Goal: Find specific page/section: Find specific page/section

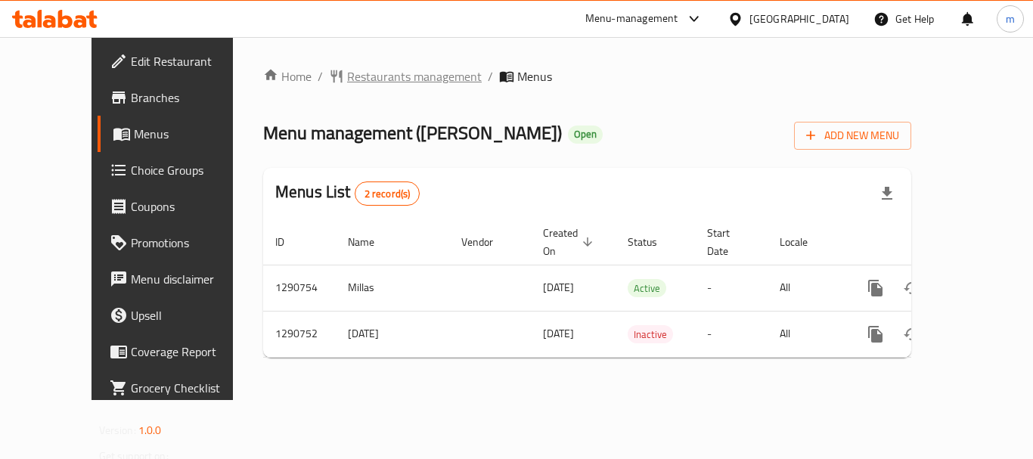
drag, startPoint x: 366, startPoint y: 72, endPoint x: 329, endPoint y: 76, distance: 37.3
click at [347, 76] on span "Restaurants management" at bounding box center [414, 76] width 135 height 18
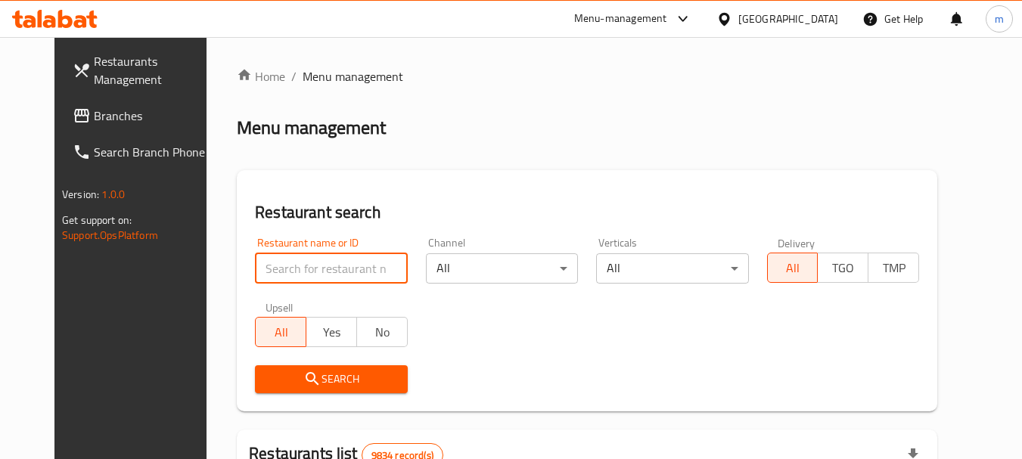
drag, startPoint x: 274, startPoint y: 276, endPoint x: 258, endPoint y: 272, distance: 16.5
click at [258, 272] on input "search" at bounding box center [331, 268] width 152 height 30
paste input "698358"
type input "698358"
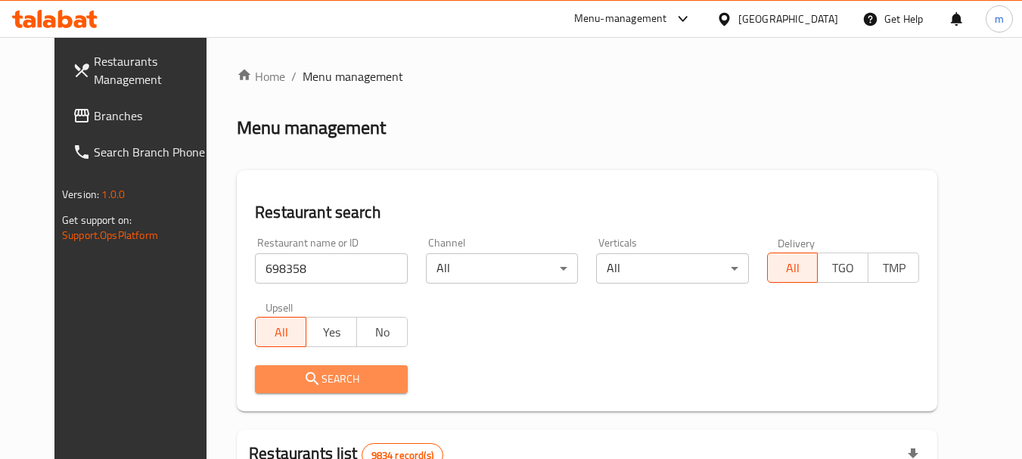
click at [303, 376] on span "Search" at bounding box center [331, 379] width 128 height 19
click at [303, 376] on div at bounding box center [511, 229] width 1022 height 459
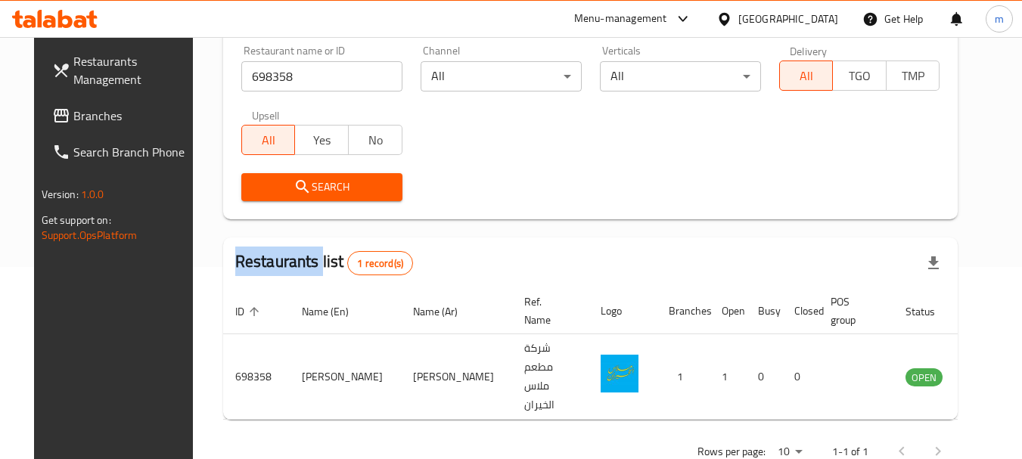
scroll to position [203, 0]
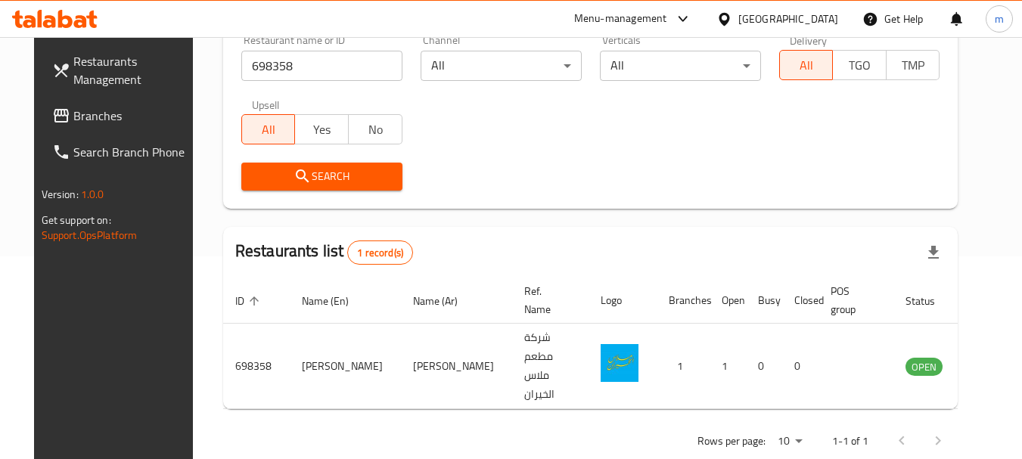
click at [820, 23] on div "[GEOGRAPHIC_DATA]" at bounding box center [788, 19] width 100 height 17
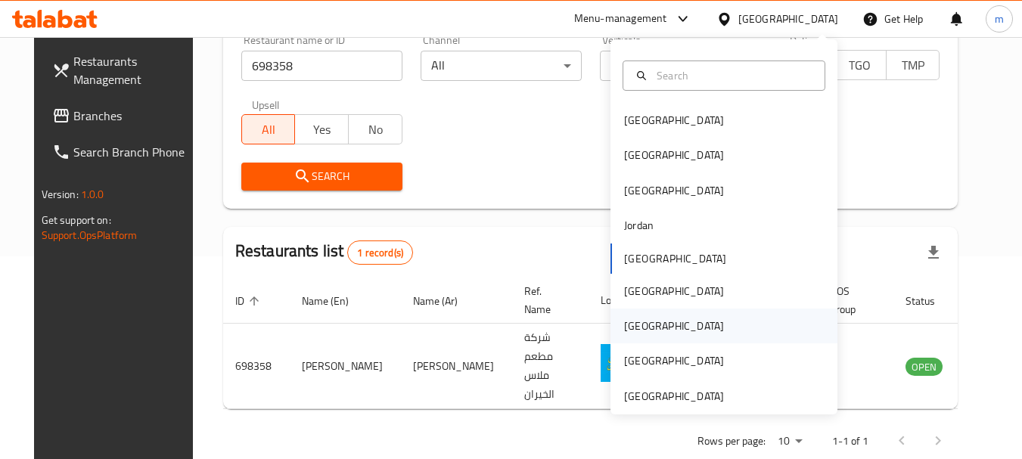
click at [624, 319] on div "[GEOGRAPHIC_DATA]" at bounding box center [674, 326] width 100 height 17
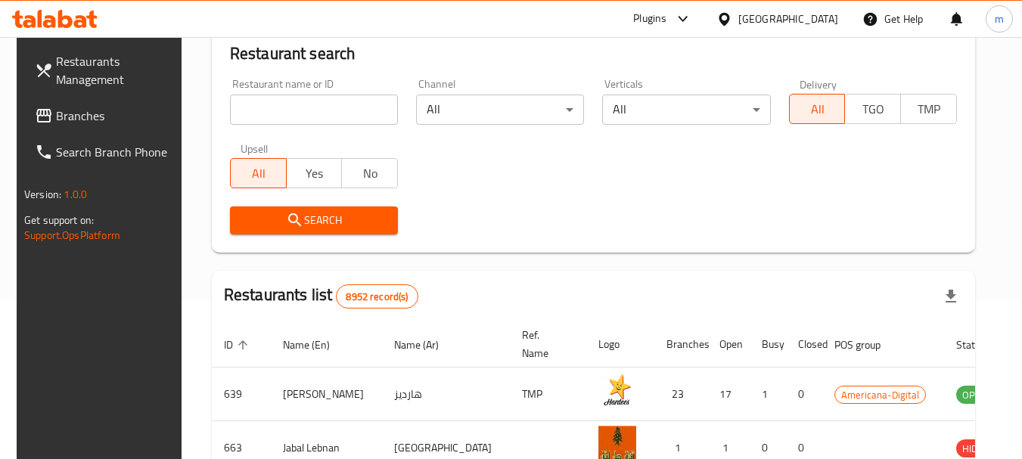
scroll to position [203, 0]
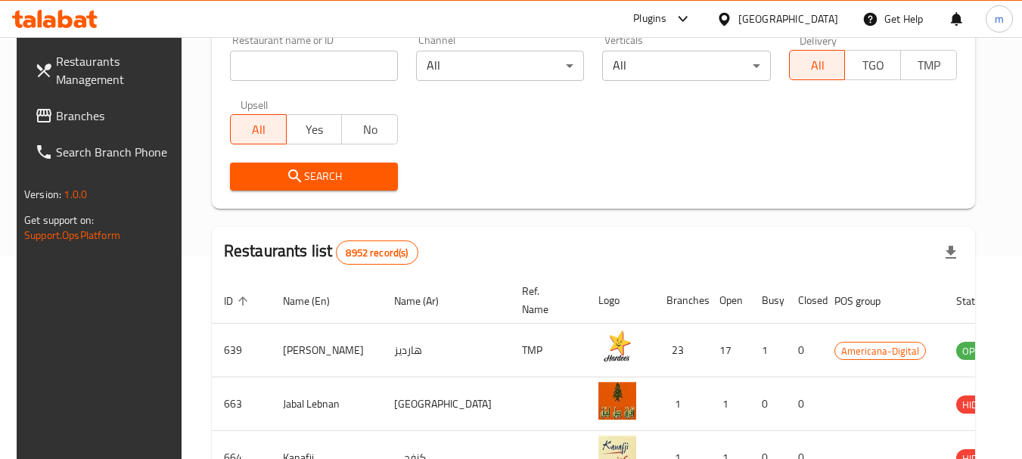
click at [56, 117] on span "Branches" at bounding box center [115, 116] width 119 height 18
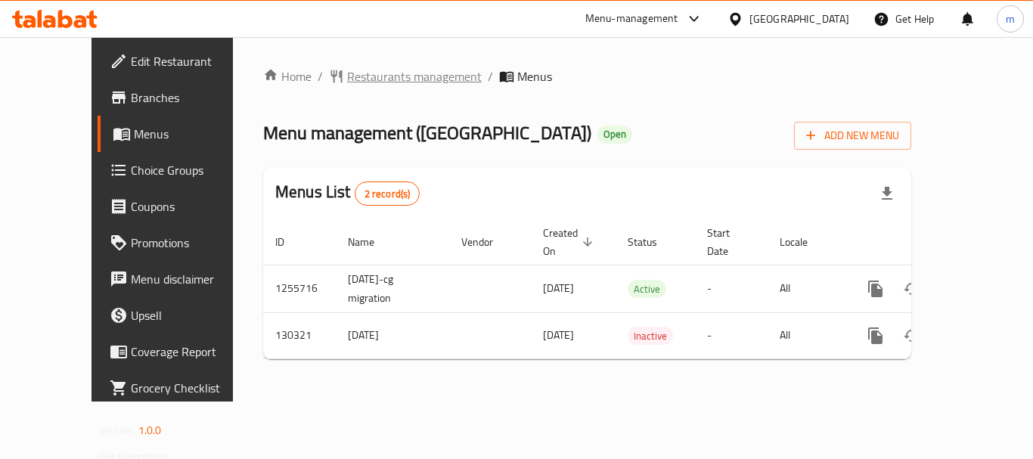
click at [347, 70] on span "Restaurants management" at bounding box center [414, 76] width 135 height 18
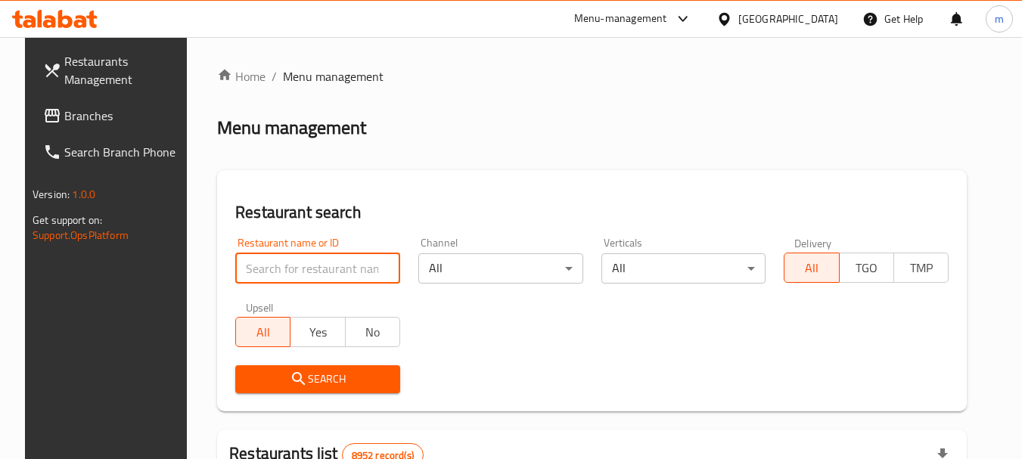
drag, startPoint x: 260, startPoint y: 265, endPoint x: 253, endPoint y: 272, distance: 9.6
click at [253, 272] on input "search" at bounding box center [317, 268] width 165 height 30
paste input "609943"
type input "609943"
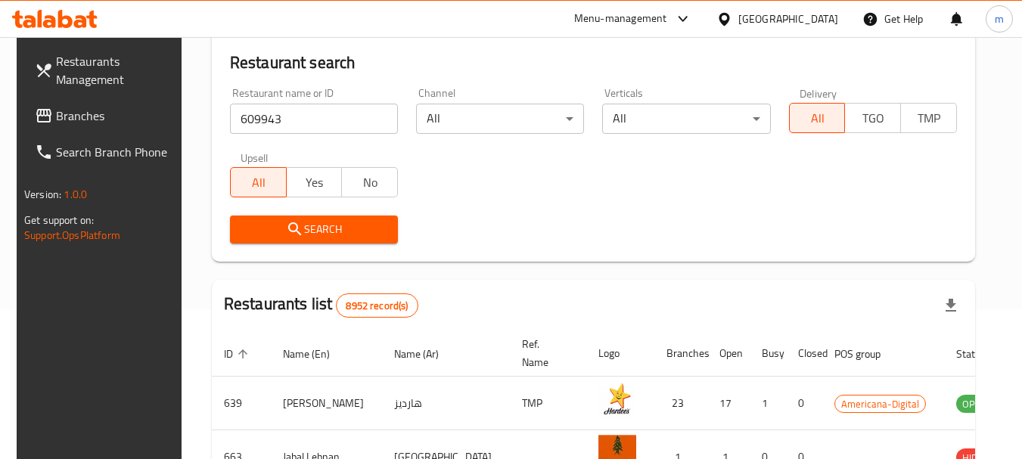
scroll to position [151, 0]
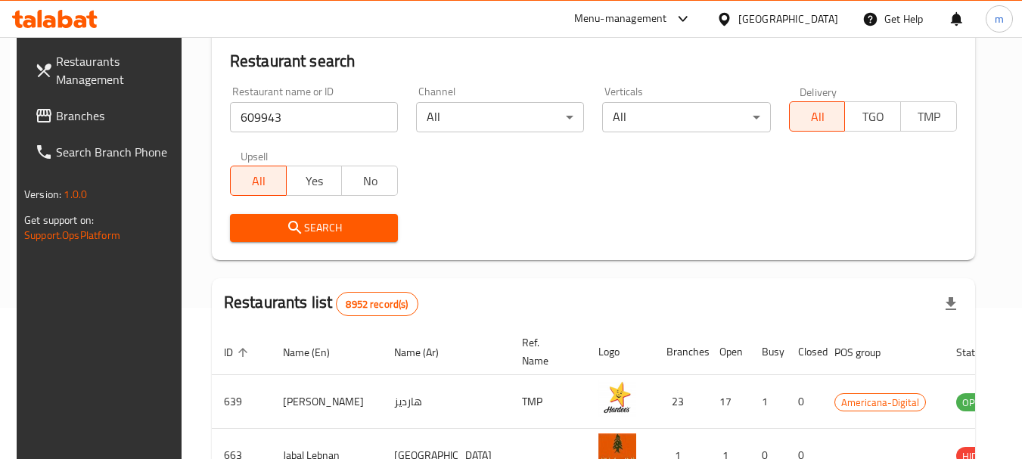
click at [309, 226] on span "Search" at bounding box center [314, 228] width 144 height 19
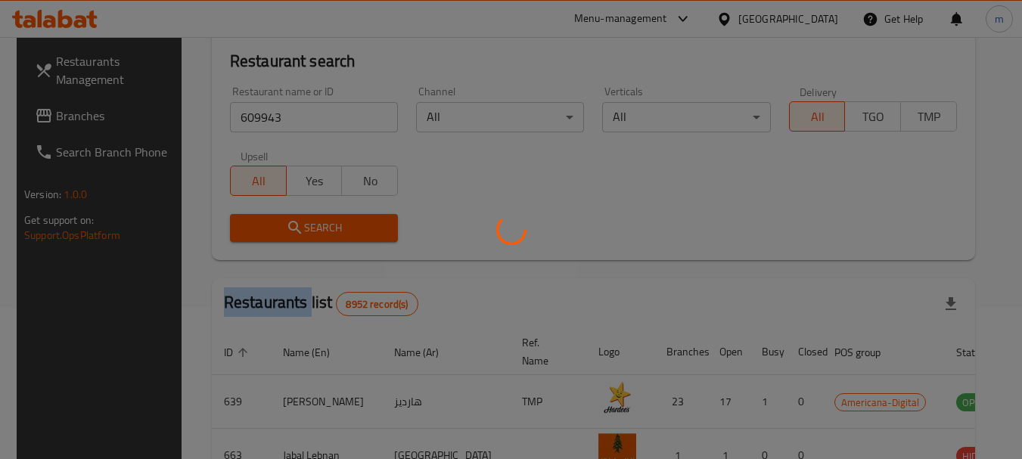
click at [309, 226] on div at bounding box center [511, 229] width 1022 height 459
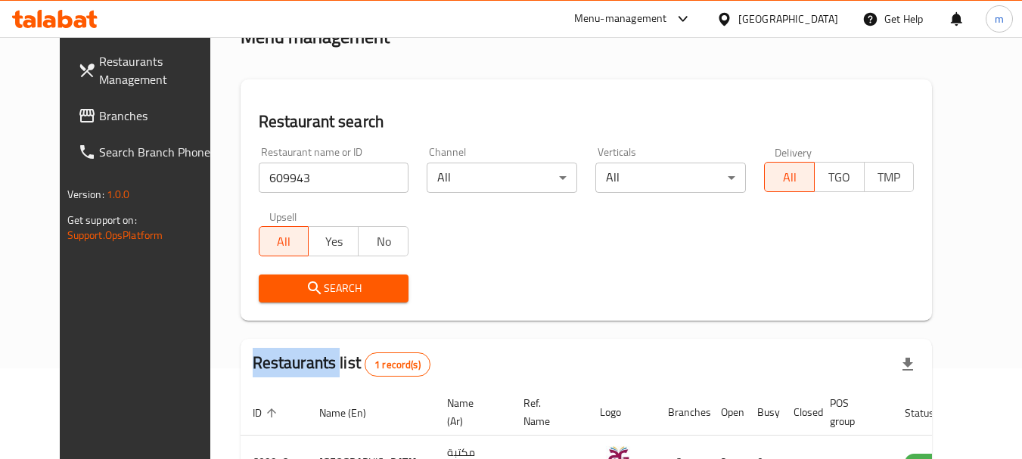
scroll to position [51, 0]
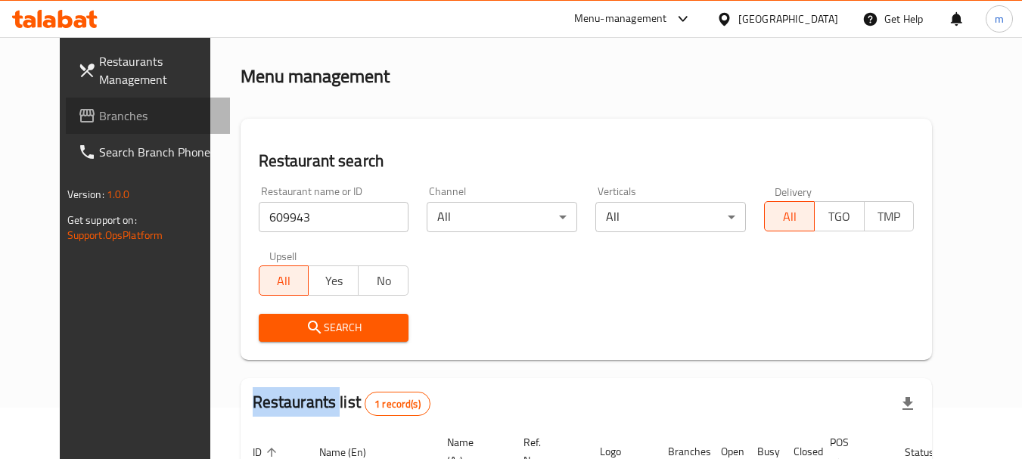
click at [99, 113] on span "Branches" at bounding box center [158, 116] width 119 height 18
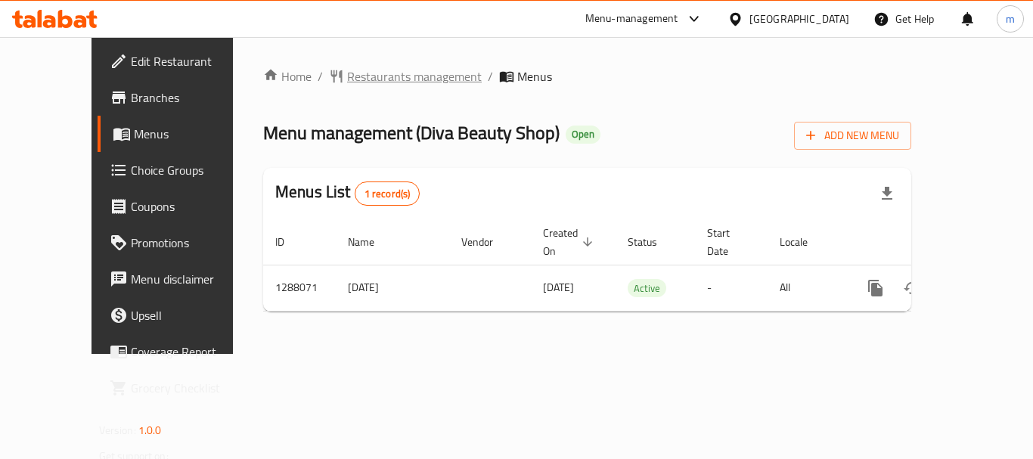
click at [347, 73] on span "Restaurants management" at bounding box center [414, 76] width 135 height 18
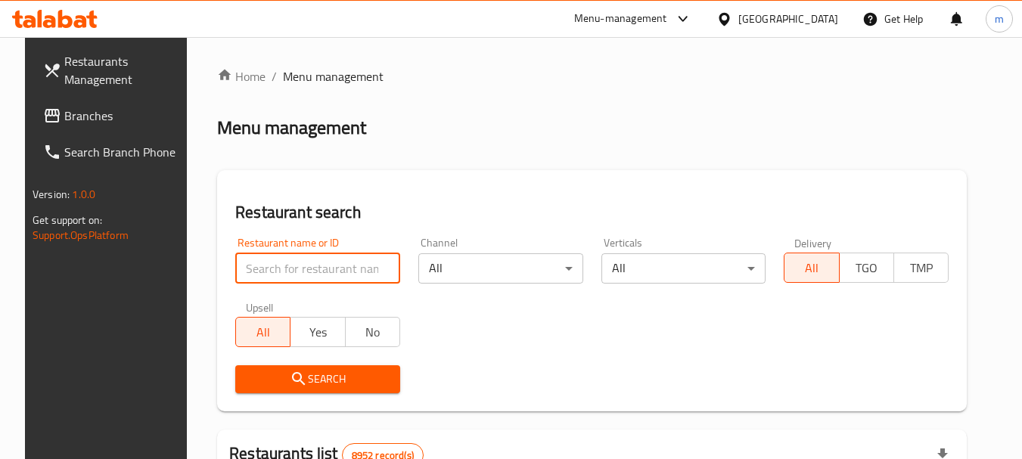
drag, startPoint x: 300, startPoint y: 275, endPoint x: 287, endPoint y: 278, distance: 13.4
drag, startPoint x: 287, startPoint y: 278, endPoint x: 269, endPoint y: 273, distance: 18.2
click at [269, 273] on input "search" at bounding box center [317, 268] width 165 height 30
paste input "696964"
type input "696964"
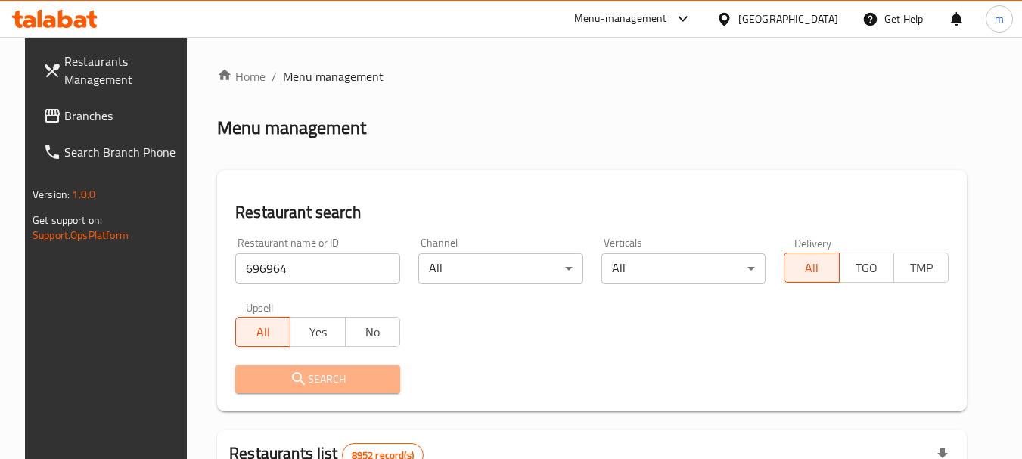
click at [304, 385] on span "Search" at bounding box center [317, 379] width 141 height 19
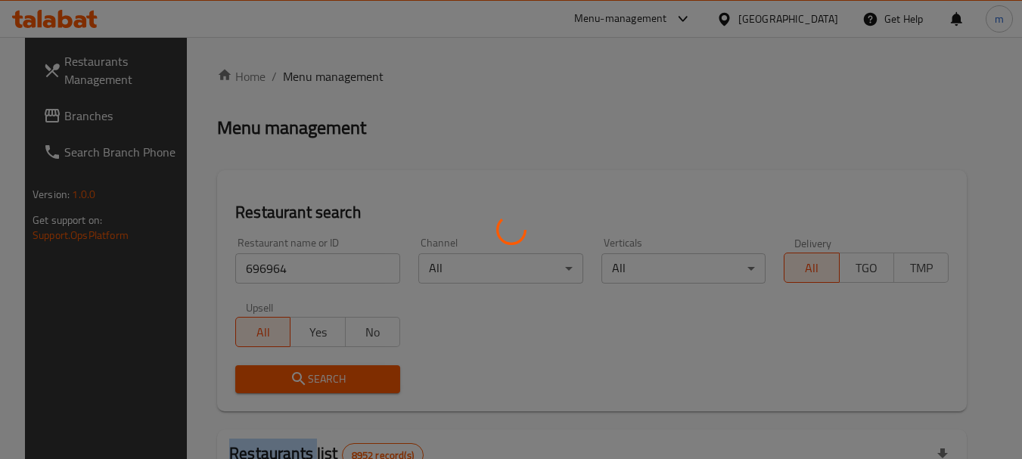
click at [304, 385] on div at bounding box center [511, 229] width 1022 height 459
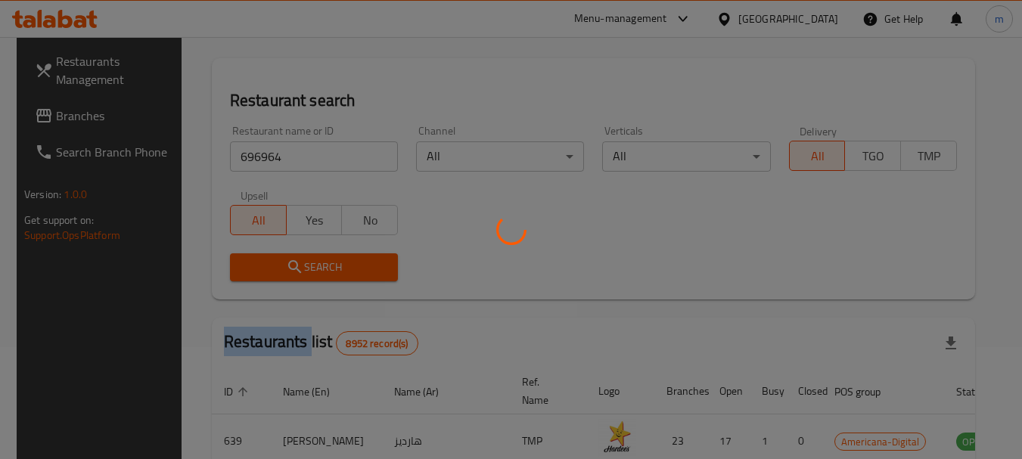
scroll to position [151, 0]
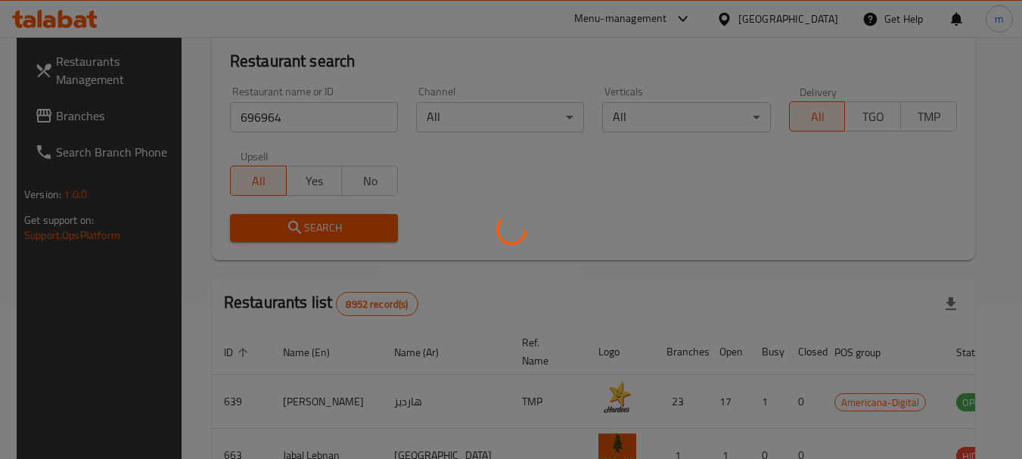
click at [294, 229] on div at bounding box center [511, 229] width 1022 height 459
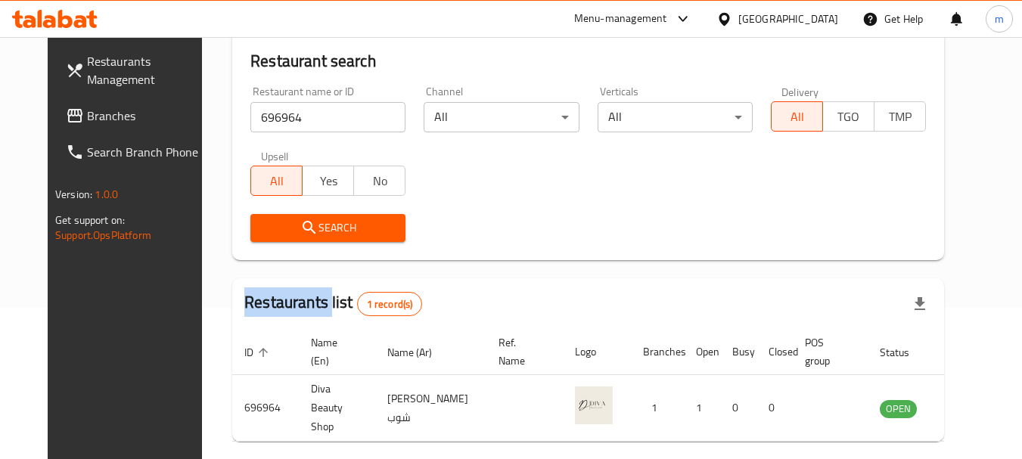
scroll to position [203, 0]
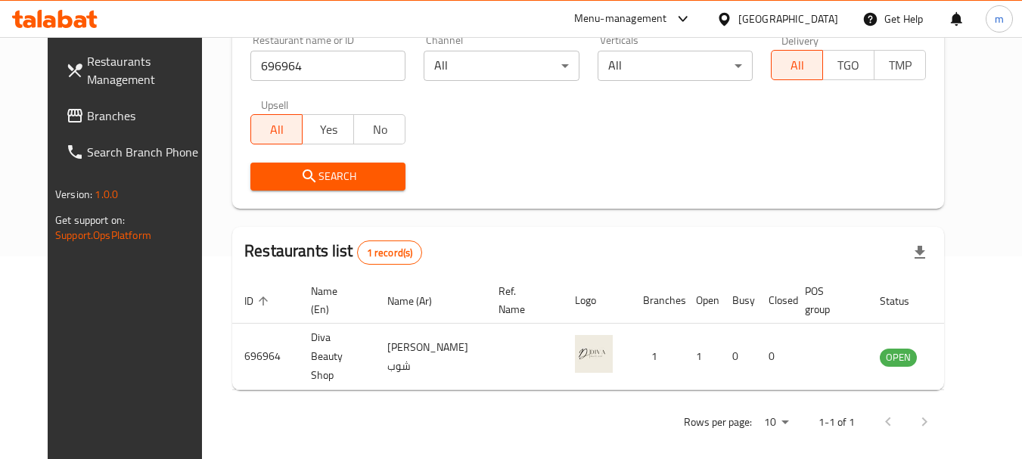
drag, startPoint x: 818, startPoint y: 22, endPoint x: 956, endPoint y: 142, distance: 182.8
drag, startPoint x: 956, startPoint y: 142, endPoint x: 819, endPoint y: 13, distance: 188.3
click at [819, 13] on div "Qatar" at bounding box center [788, 19] width 100 height 17
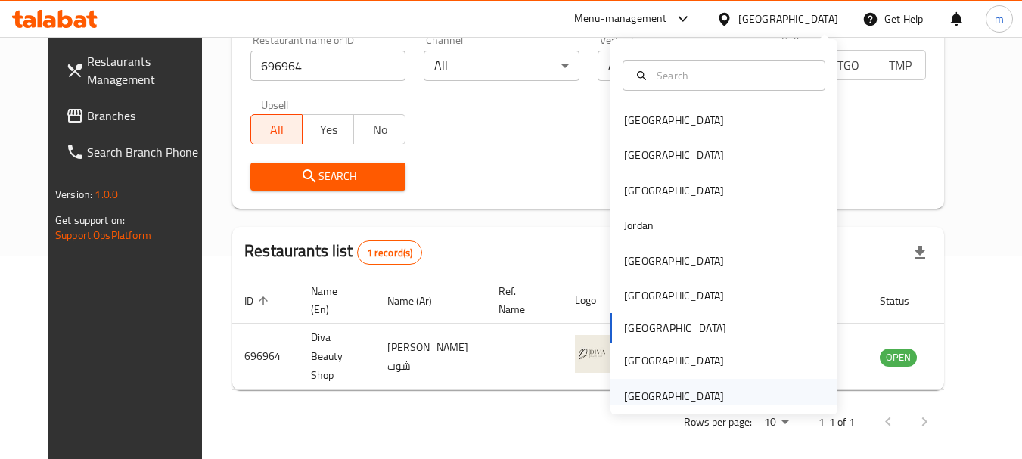
click at [645, 397] on div "[GEOGRAPHIC_DATA]" at bounding box center [674, 396] width 100 height 17
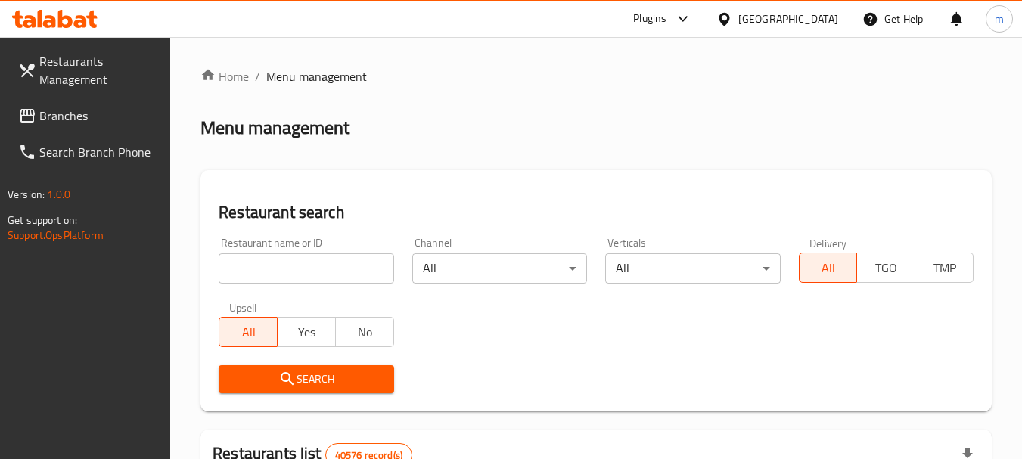
click at [78, 110] on span "Branches" at bounding box center [98, 116] width 119 height 18
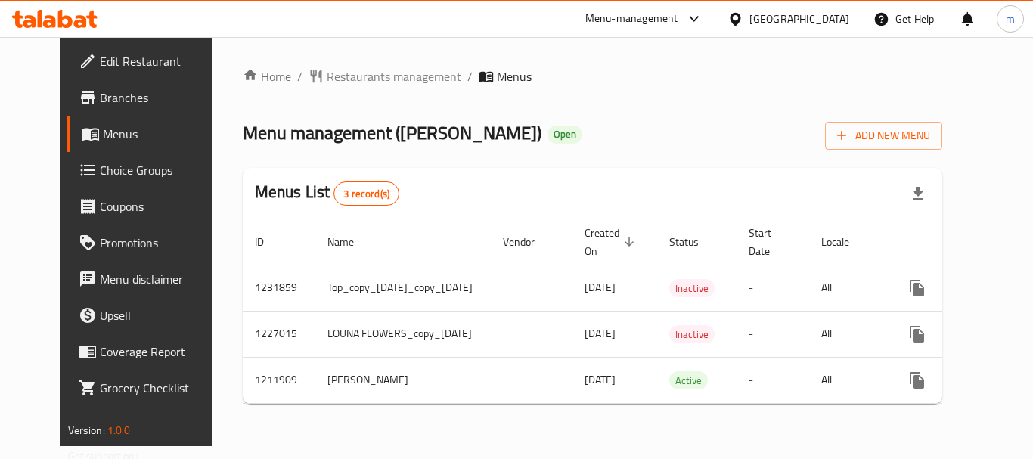
click at [358, 75] on span "Restaurants management" at bounding box center [394, 76] width 135 height 18
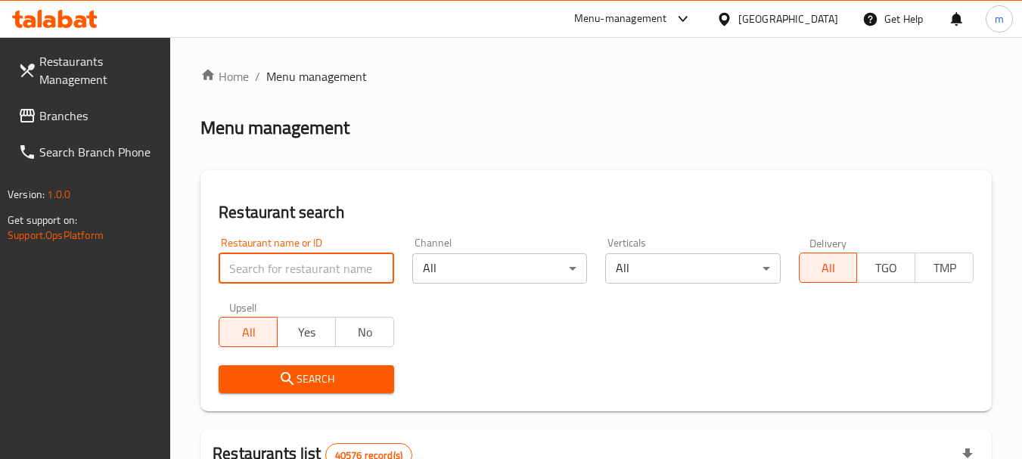
click at [300, 276] on input "search" at bounding box center [306, 268] width 175 height 30
paste input "671483"
type input "671483"
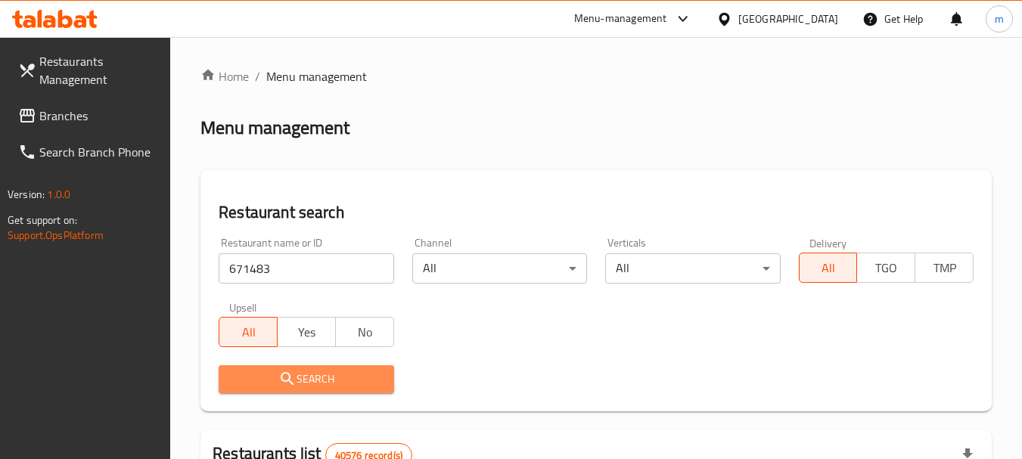
drag, startPoint x: 316, startPoint y: 387, endPoint x: 287, endPoint y: 374, distance: 31.8
click at [287, 374] on icon "submit" at bounding box center [287, 378] width 13 height 13
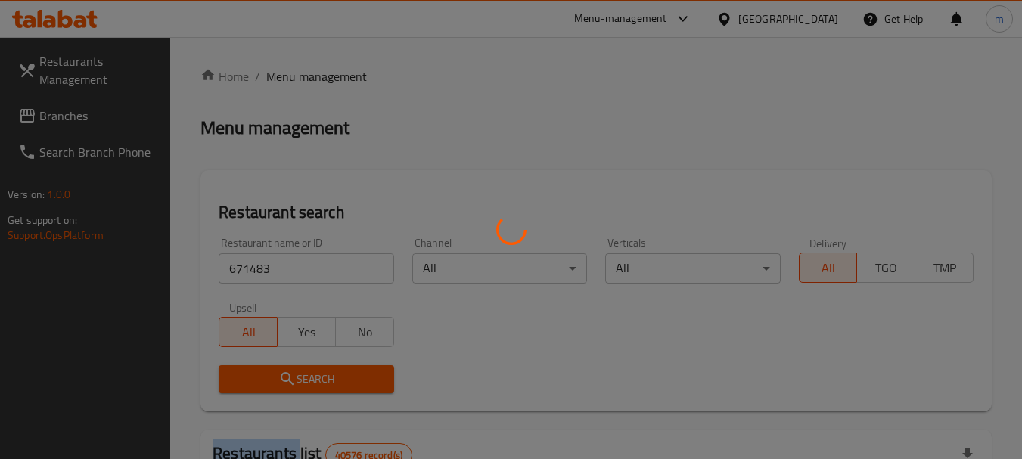
click at [287, 374] on div at bounding box center [511, 229] width 1022 height 459
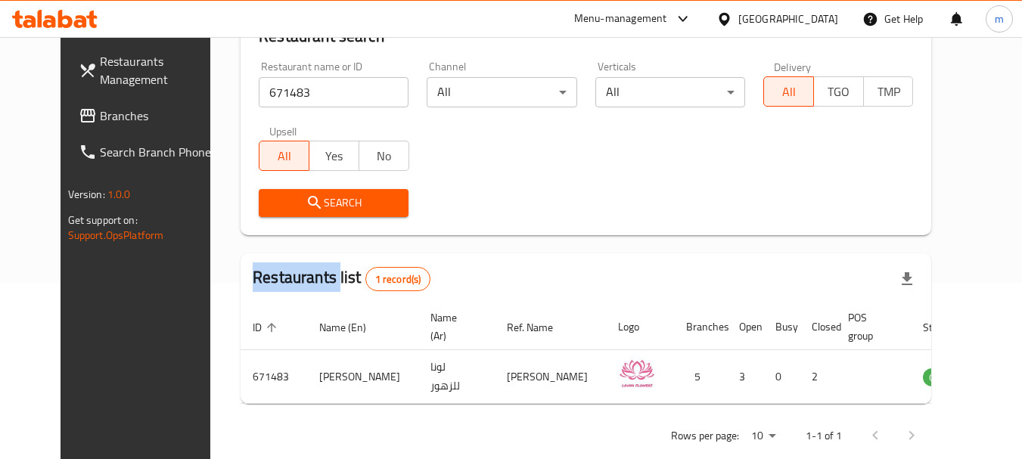
scroll to position [203, 0]
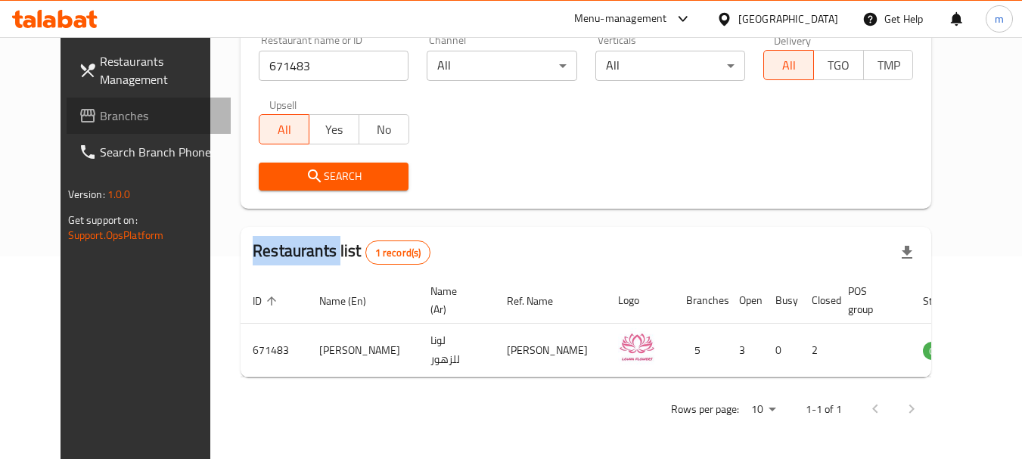
click at [100, 120] on span "Branches" at bounding box center [159, 116] width 119 height 18
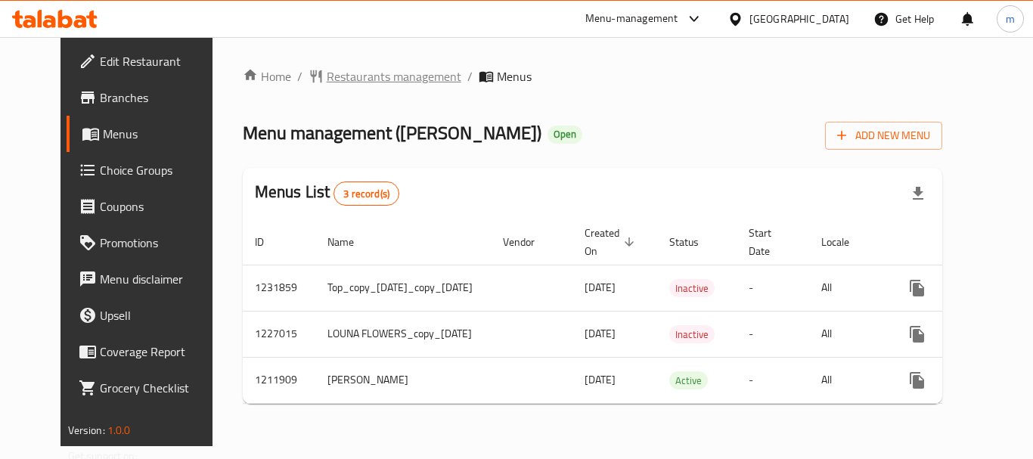
click at [357, 72] on span "Restaurants management" at bounding box center [394, 76] width 135 height 18
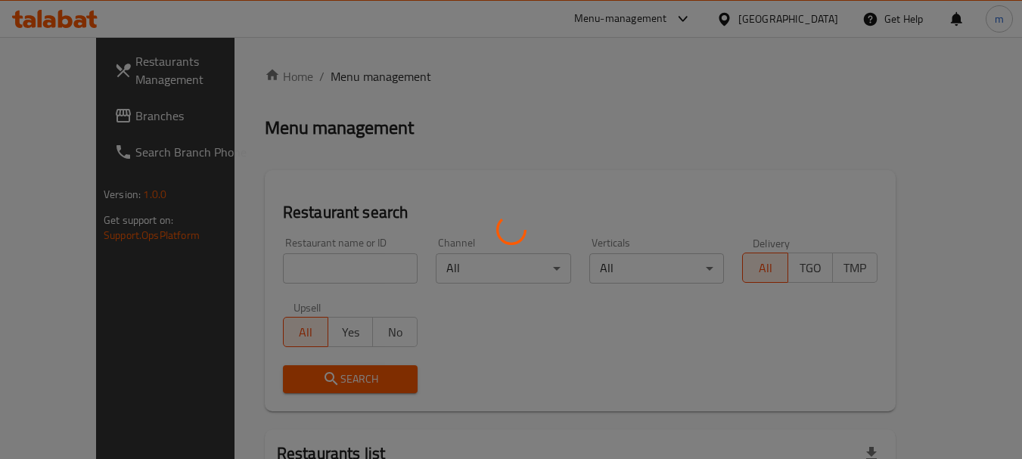
click at [293, 271] on div at bounding box center [511, 229] width 1022 height 459
click at [293, 270] on div at bounding box center [511, 229] width 1022 height 459
click at [284, 264] on div at bounding box center [511, 229] width 1022 height 459
click at [259, 258] on div at bounding box center [511, 229] width 1022 height 459
click at [257, 253] on div at bounding box center [511, 229] width 1022 height 459
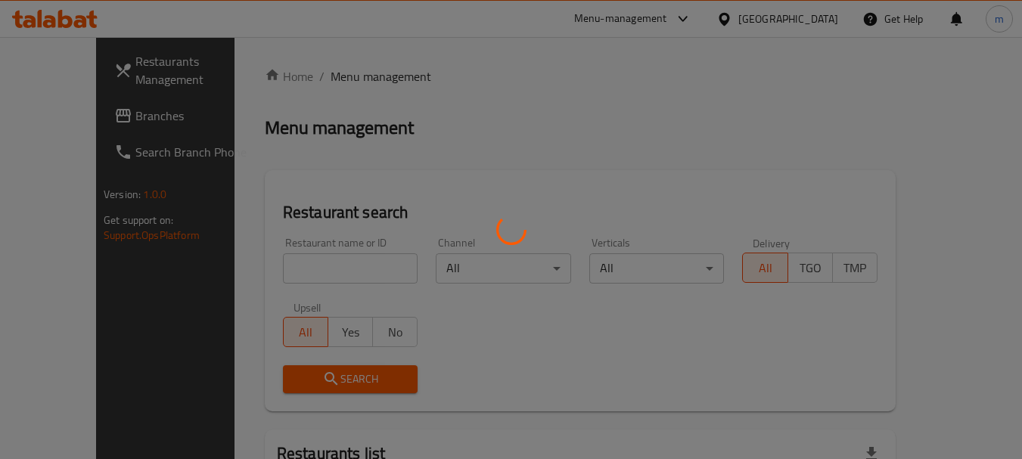
click at [292, 260] on div at bounding box center [511, 229] width 1022 height 459
click at [312, 259] on div at bounding box center [511, 229] width 1022 height 459
click at [278, 251] on div at bounding box center [511, 229] width 1022 height 459
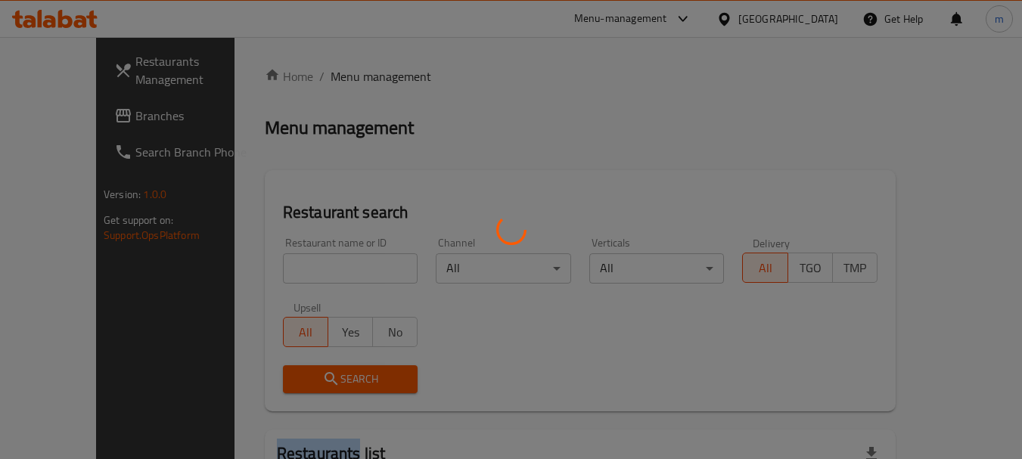
click at [278, 252] on div at bounding box center [511, 229] width 1022 height 459
click at [281, 261] on div at bounding box center [511, 229] width 1022 height 459
click at [630, 194] on div at bounding box center [511, 229] width 1022 height 459
click at [275, 267] on div at bounding box center [511, 229] width 1022 height 459
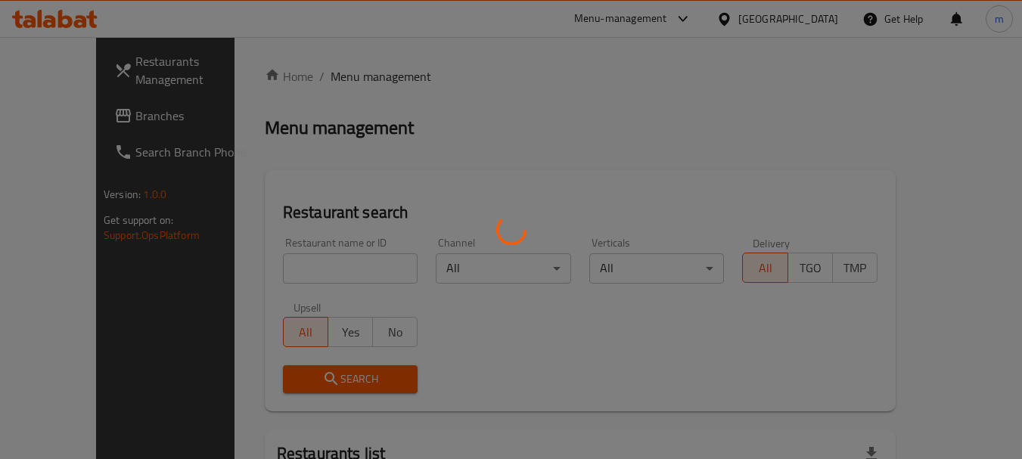
click at [275, 259] on div at bounding box center [511, 229] width 1022 height 459
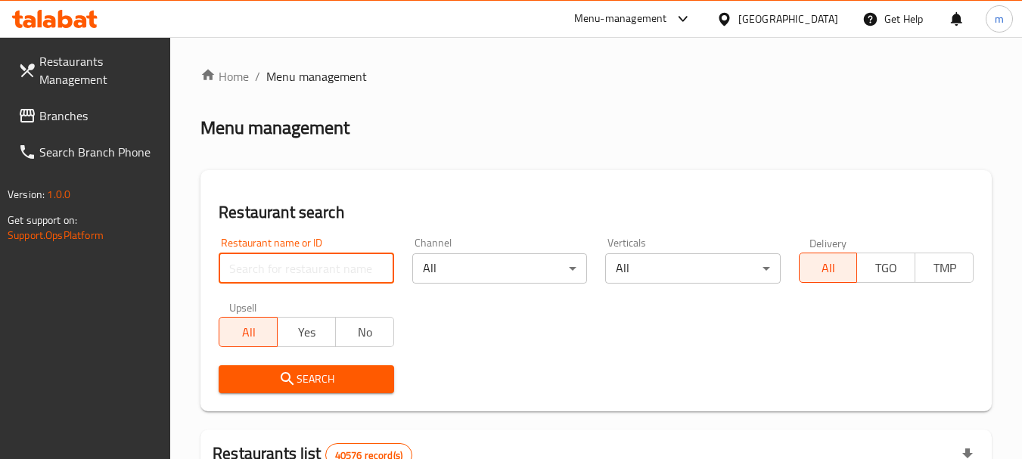
click at [284, 265] on input "search" at bounding box center [306, 268] width 175 height 30
paste input "671483"
type input "671483"
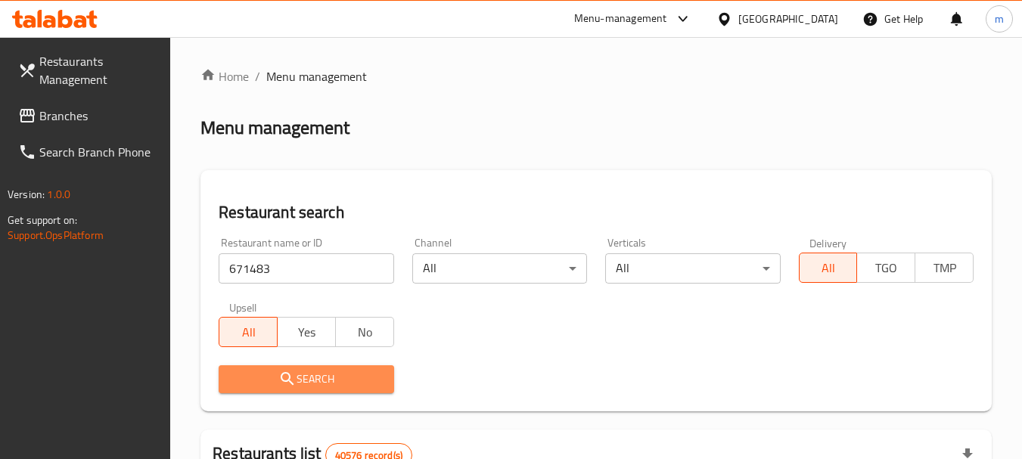
click at [318, 372] on span "Search" at bounding box center [306, 379] width 151 height 19
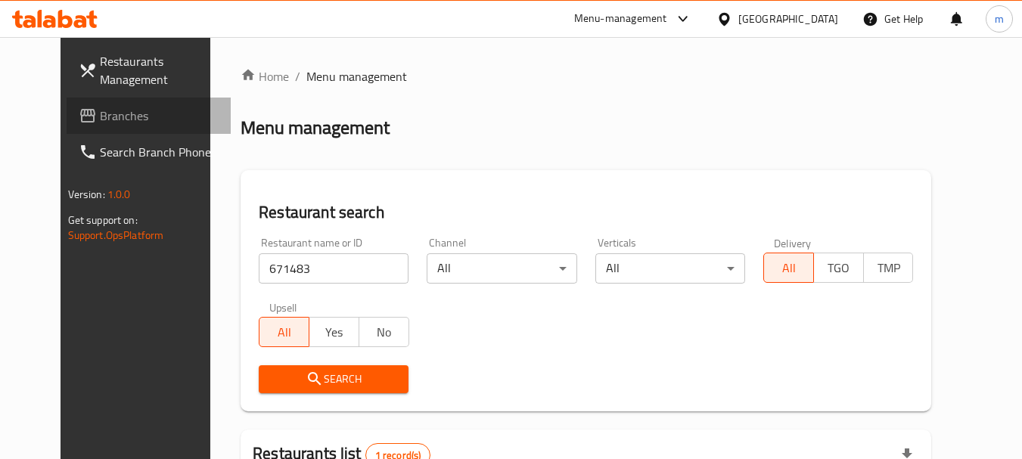
click at [67, 104] on link "Branches" at bounding box center [149, 116] width 165 height 36
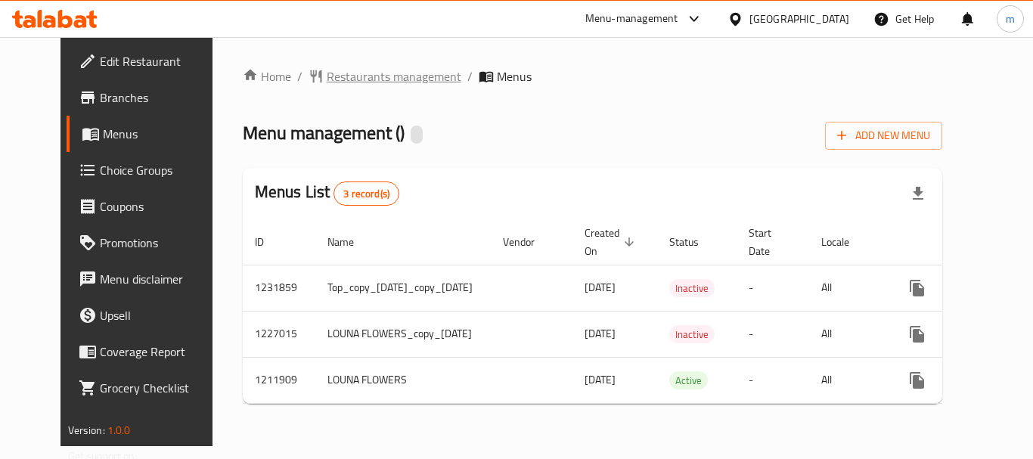
click at [333, 76] on span "Restaurants management" at bounding box center [394, 76] width 135 height 18
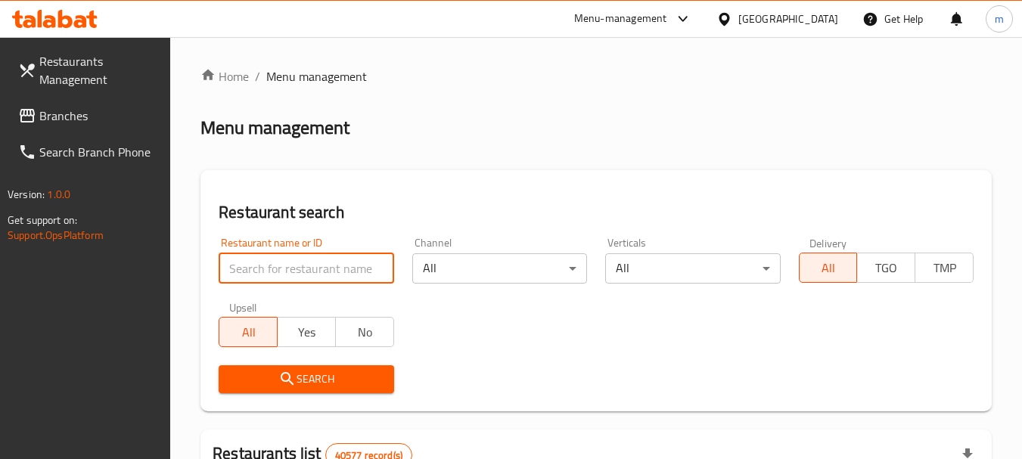
click at [276, 268] on input "search" at bounding box center [306, 268] width 175 height 30
paste input "671483"
type input "671483"
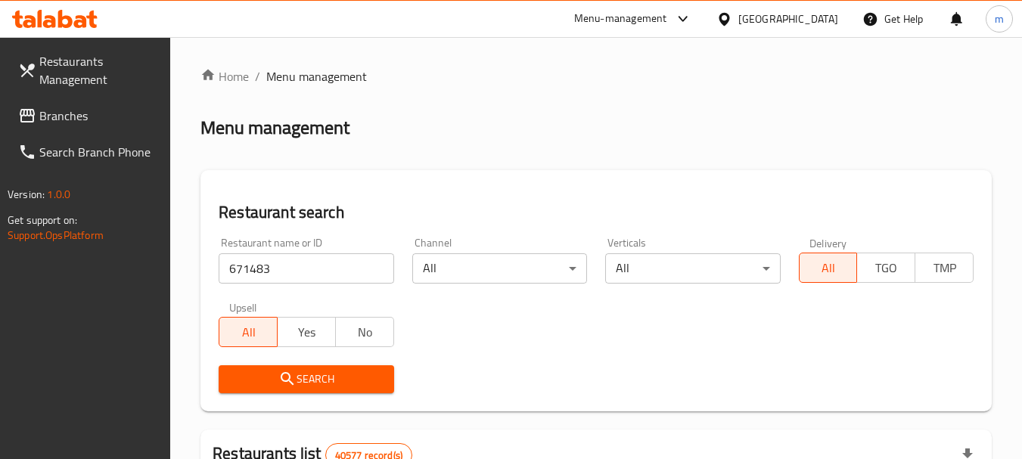
click at [310, 374] on span "Search" at bounding box center [306, 379] width 151 height 19
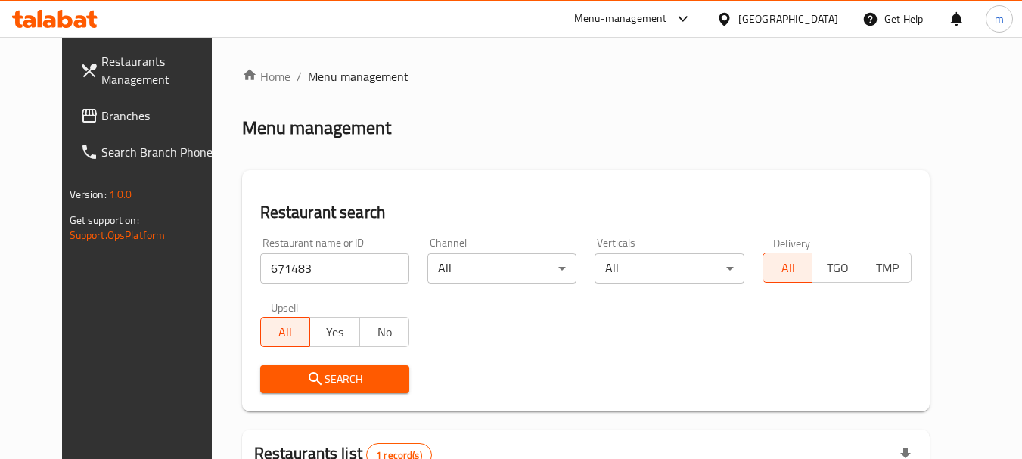
scroll to position [151, 0]
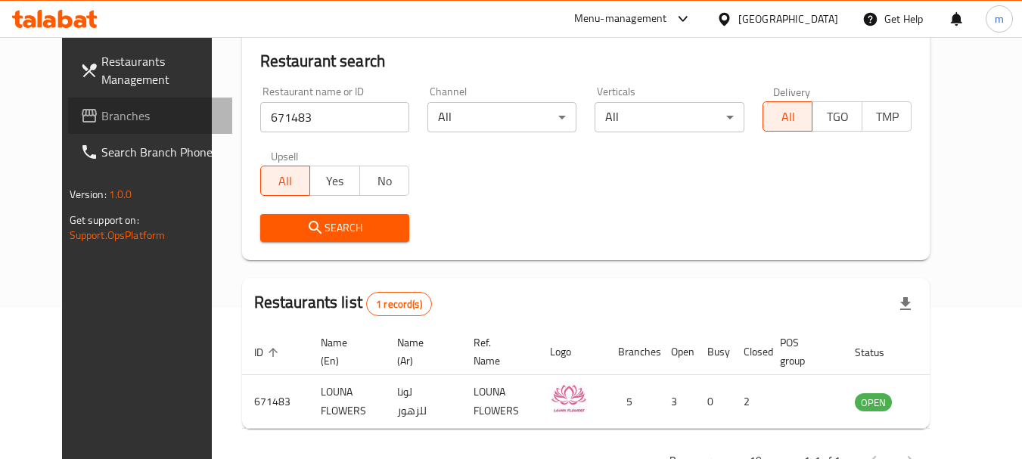
click at [101, 117] on span "Branches" at bounding box center [160, 116] width 119 height 18
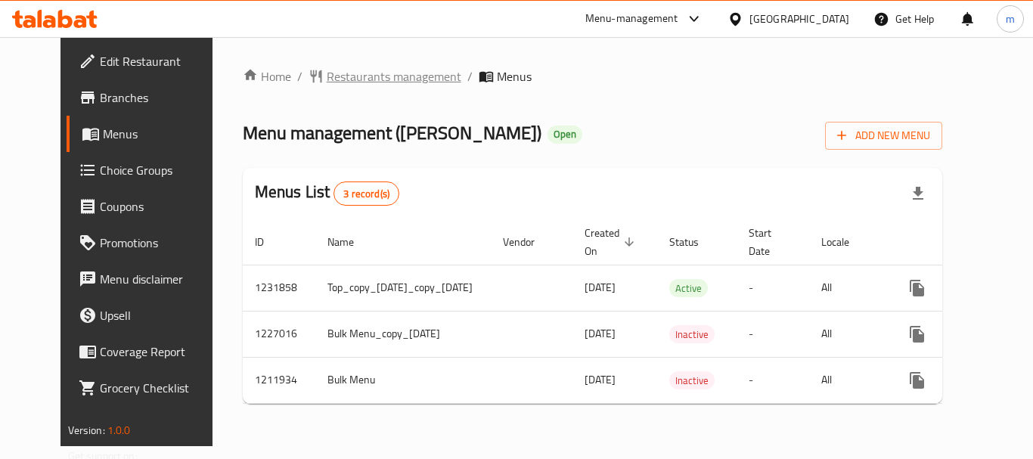
click at [345, 68] on span "Restaurants management" at bounding box center [394, 76] width 135 height 18
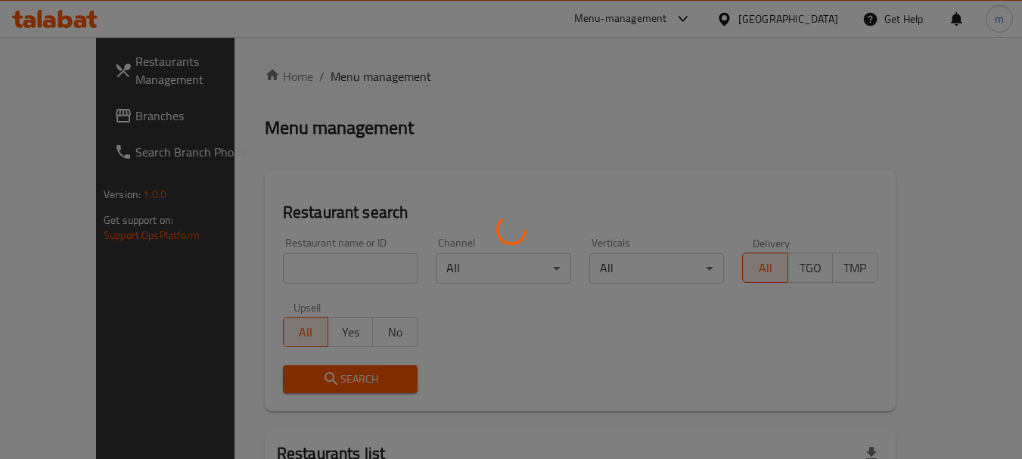
click at [294, 265] on div at bounding box center [511, 229] width 1022 height 459
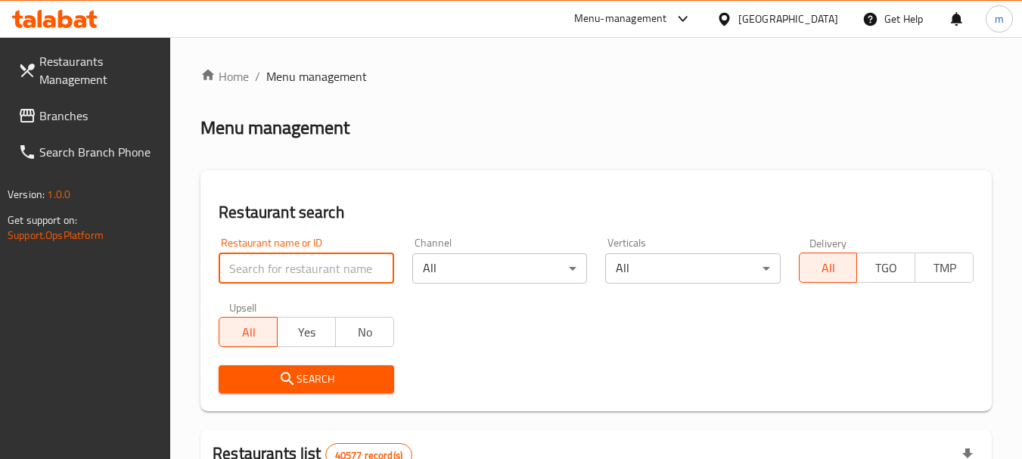
click at [300, 263] on input "search" at bounding box center [306, 268] width 175 height 30
paste input "671506"
type input "671506"
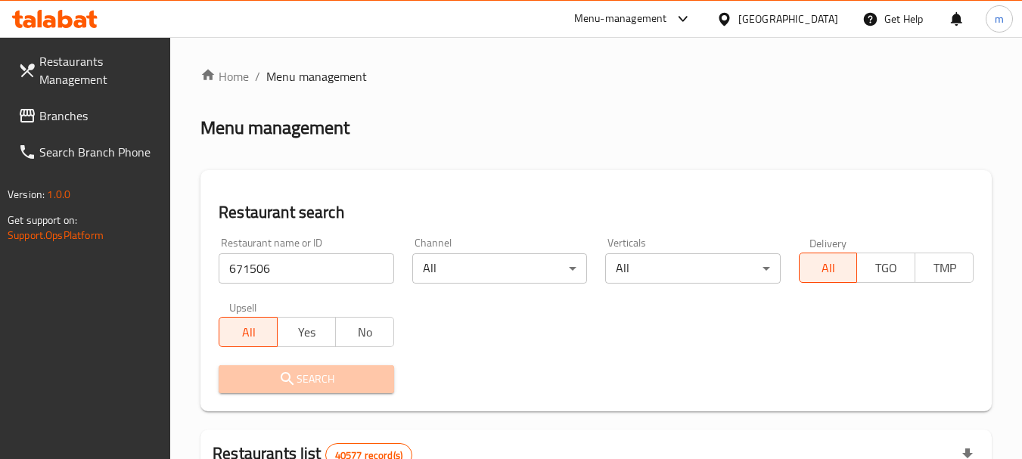
drag, startPoint x: 309, startPoint y: 372, endPoint x: 296, endPoint y: 371, distance: 12.9
click at [296, 371] on icon "submit" at bounding box center [287, 379] width 18 height 18
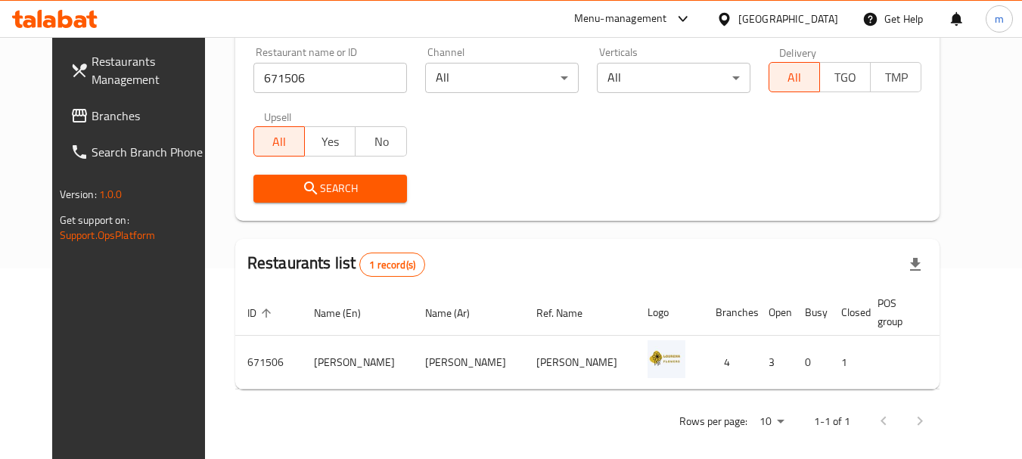
scroll to position [203, 0]
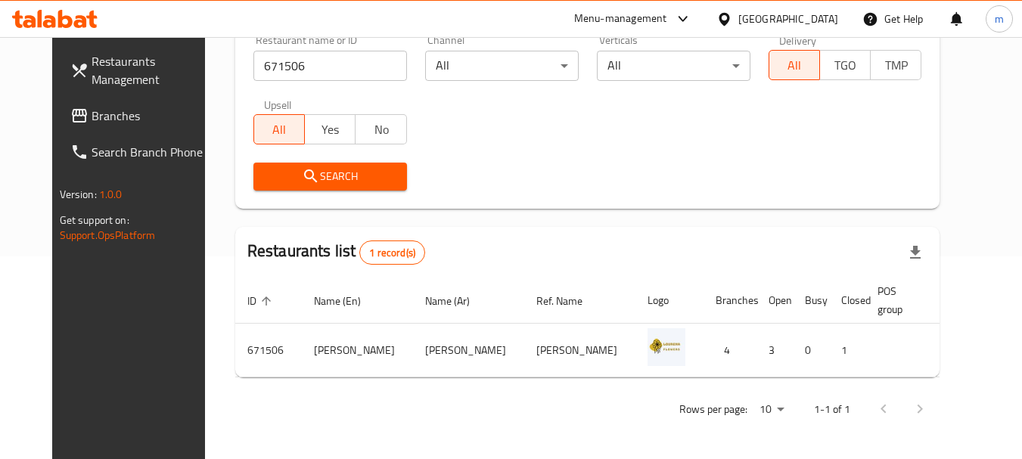
click at [774, 23] on div "[GEOGRAPHIC_DATA]" at bounding box center [788, 19] width 100 height 17
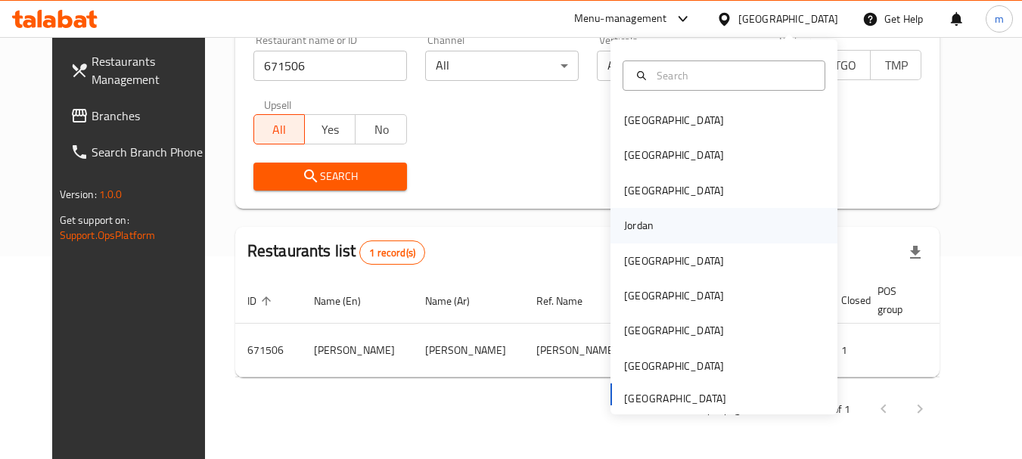
scroll to position [8, 0]
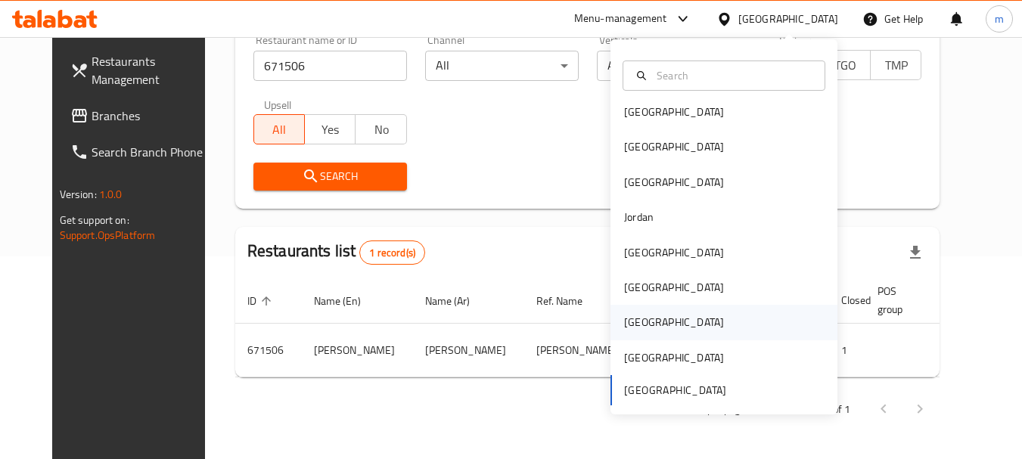
click at [628, 314] on div "[GEOGRAPHIC_DATA]" at bounding box center [674, 322] width 100 height 17
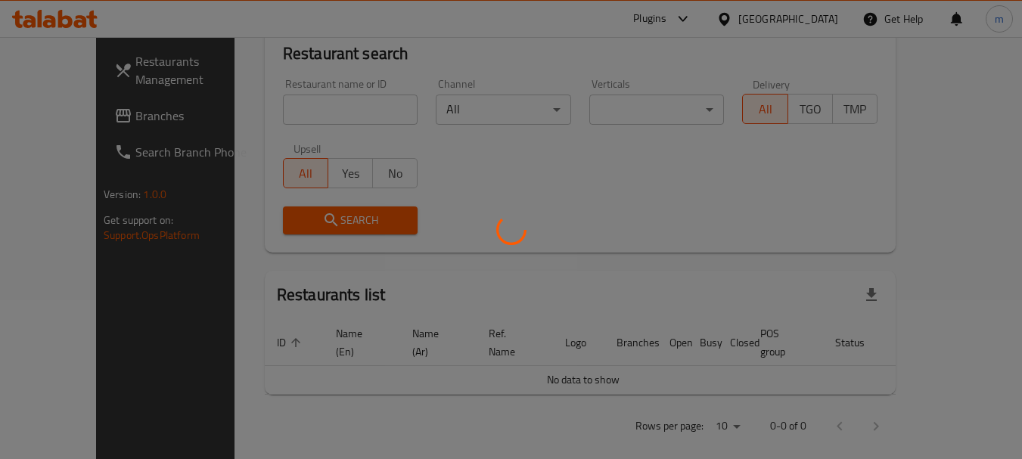
scroll to position [203, 0]
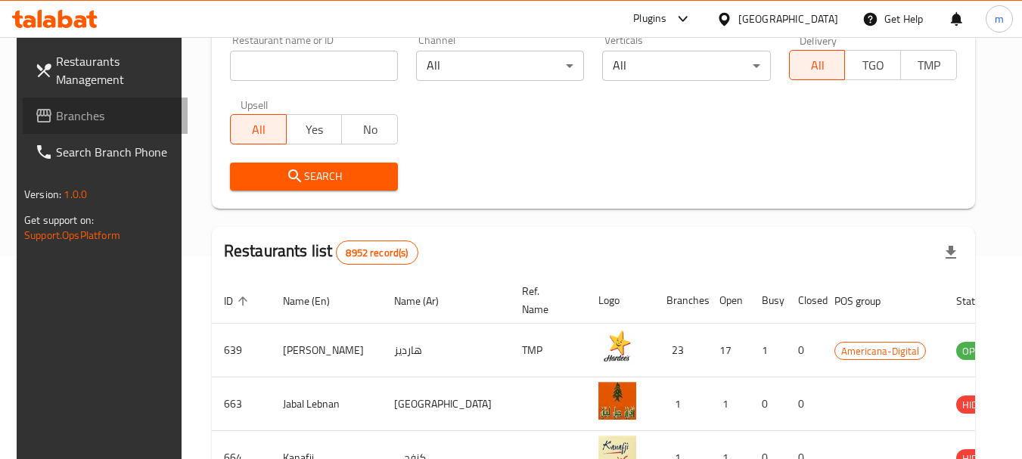
click at [59, 116] on span "Branches" at bounding box center [115, 116] width 119 height 18
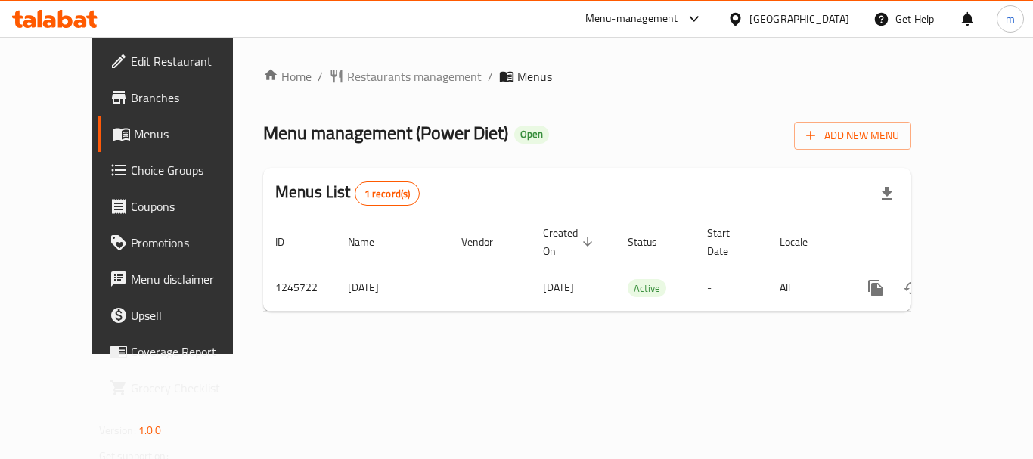
click at [347, 83] on span "Restaurants management" at bounding box center [414, 76] width 135 height 18
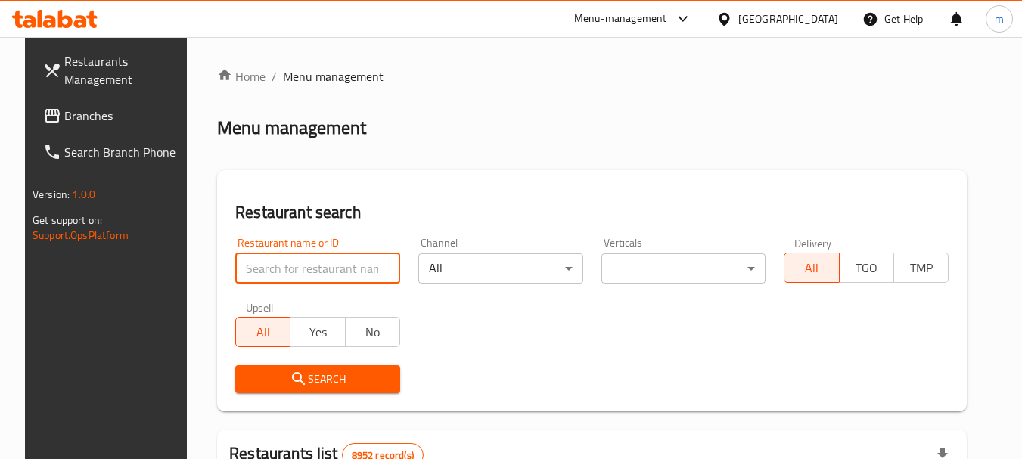
drag, startPoint x: 287, startPoint y: 273, endPoint x: 249, endPoint y: 262, distance: 39.3
click at [249, 262] on input "search" at bounding box center [317, 268] width 165 height 30
paste input "682710"
type input "682710"
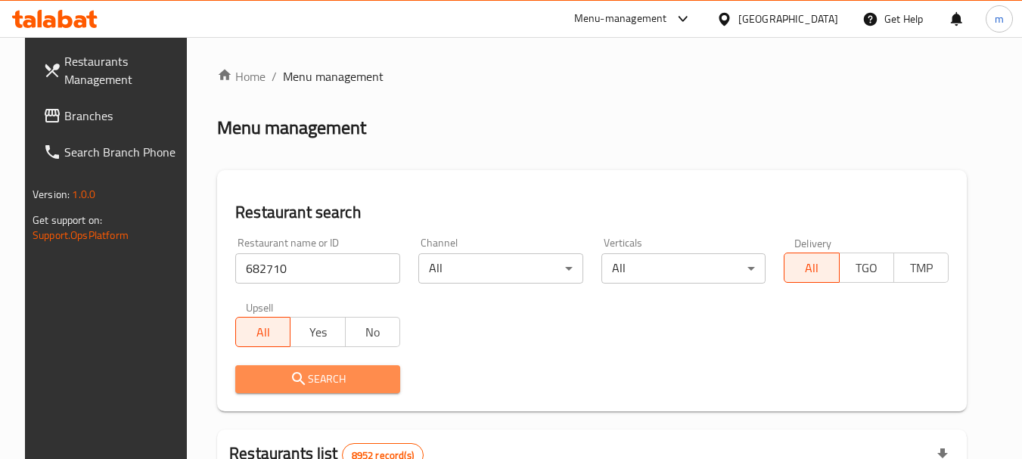
click at [301, 374] on span "Search" at bounding box center [317, 379] width 141 height 19
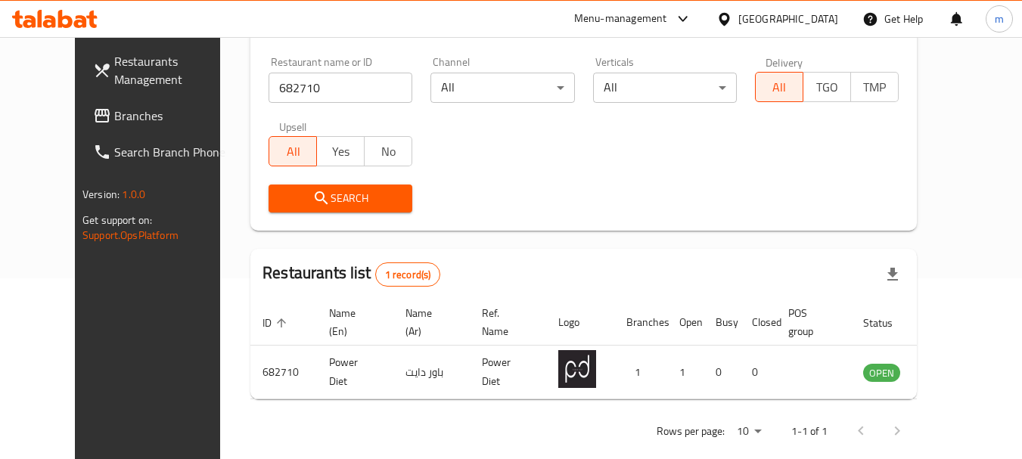
scroll to position [203, 0]
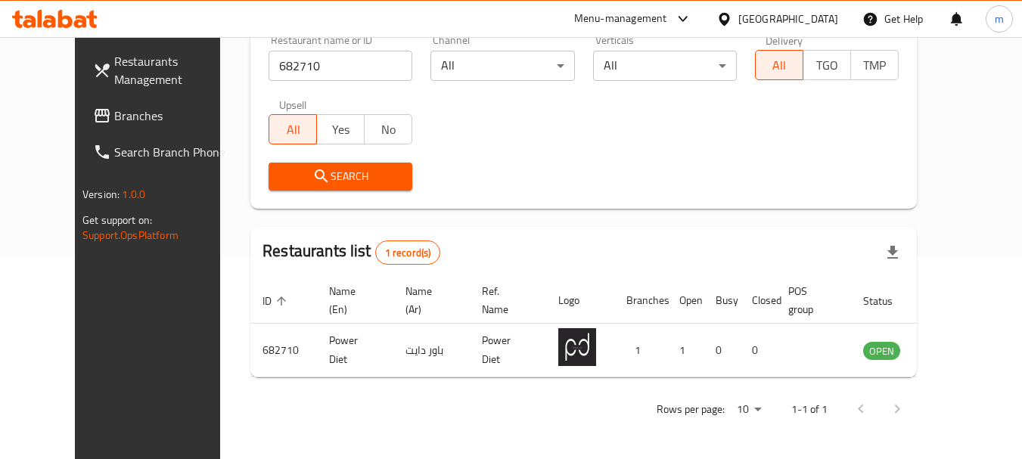
click at [816, 20] on div "[GEOGRAPHIC_DATA]" at bounding box center [788, 19] width 100 height 17
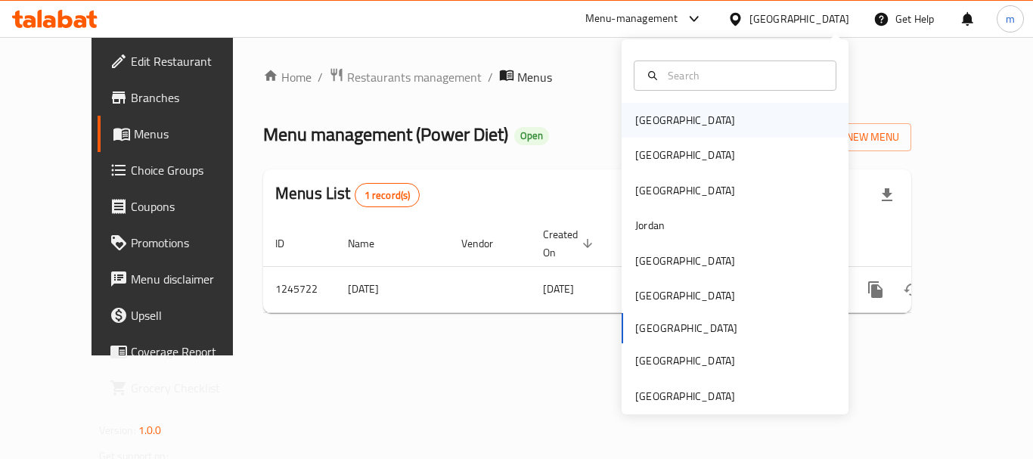
drag, startPoint x: 652, startPoint y: 118, endPoint x: 631, endPoint y: 120, distance: 21.3
click at [635, 120] on div "[GEOGRAPHIC_DATA]" at bounding box center [685, 120] width 100 height 17
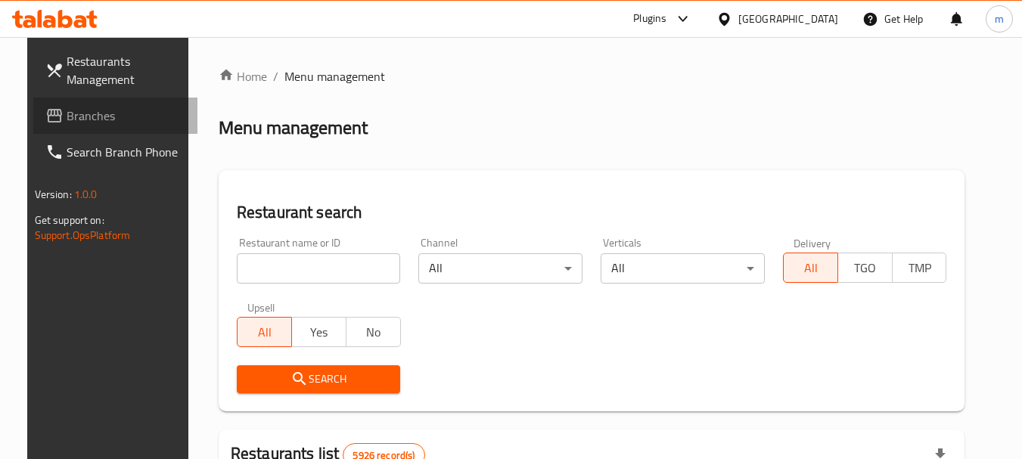
click at [67, 118] on span "Branches" at bounding box center [126, 116] width 119 height 18
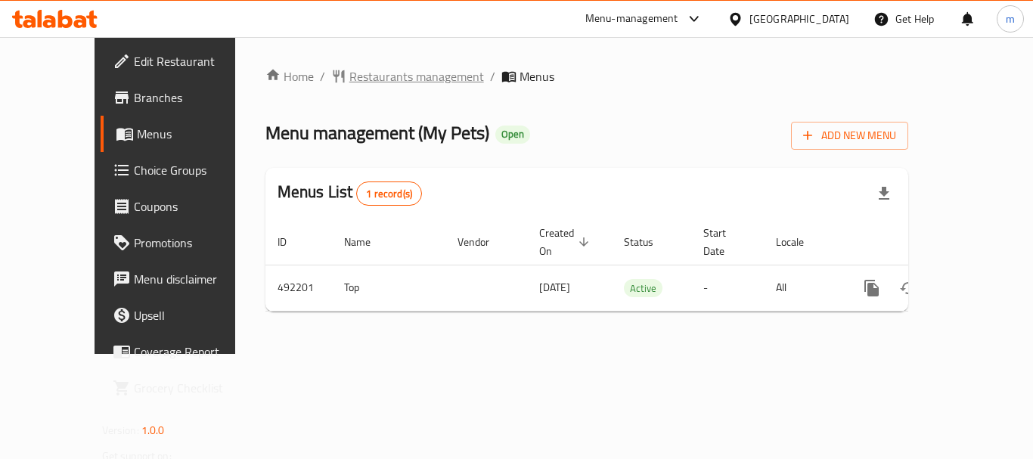
click at [349, 69] on span "Restaurants management" at bounding box center [416, 76] width 135 height 18
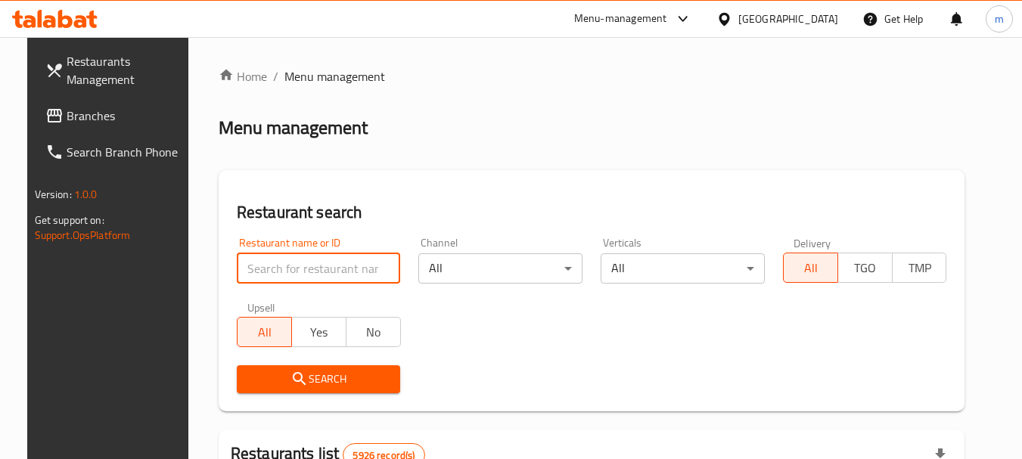
drag, startPoint x: 289, startPoint y: 276, endPoint x: 265, endPoint y: 273, distance: 23.6
click at [265, 273] on input "search" at bounding box center [319, 268] width 164 height 30
paste input "634199"
type input "634199"
drag, startPoint x: 321, startPoint y: 384, endPoint x: 307, endPoint y: 383, distance: 13.7
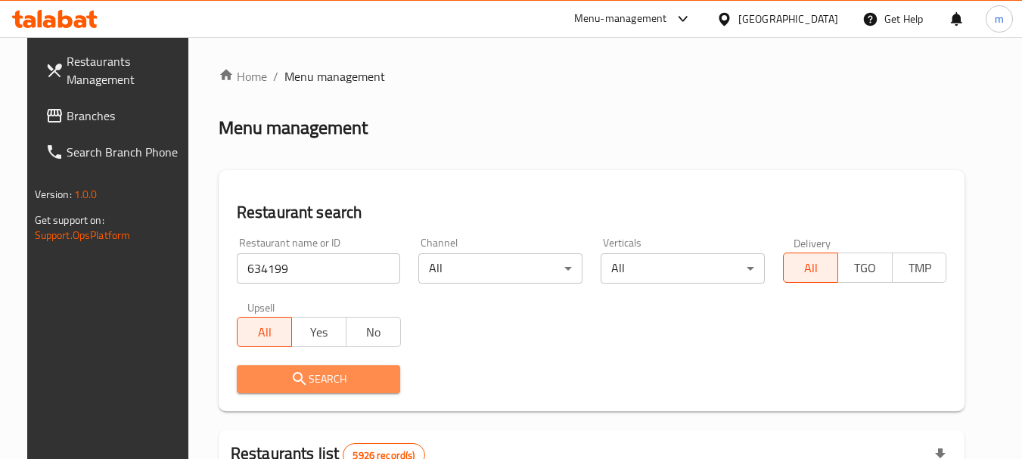
drag, startPoint x: 307, startPoint y: 383, endPoint x: 293, endPoint y: 378, distance: 15.1
click at [293, 378] on icon "submit" at bounding box center [299, 379] width 18 height 18
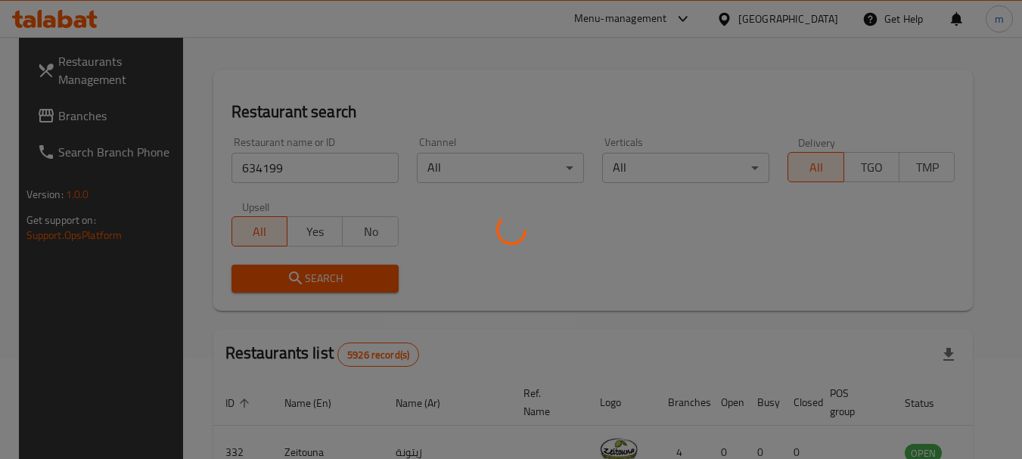
scroll to position [151, 0]
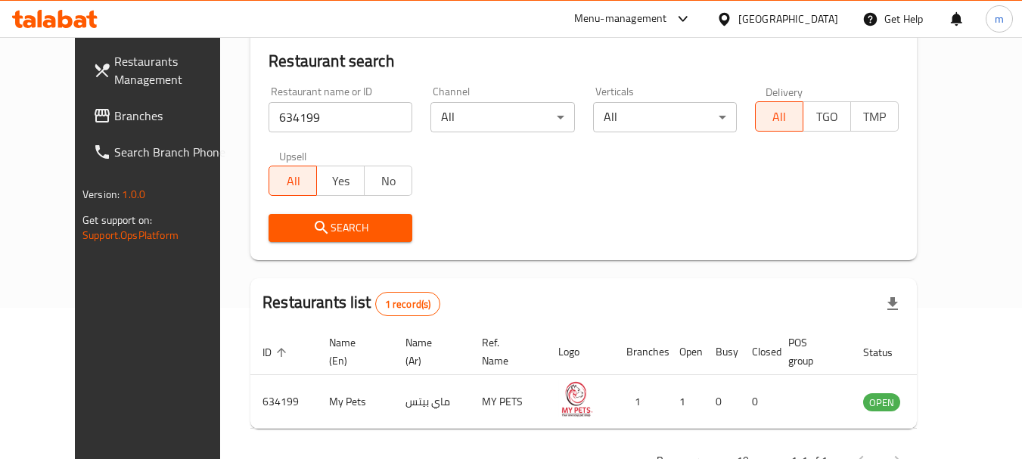
click at [816, 22] on div "[GEOGRAPHIC_DATA]" at bounding box center [788, 19] width 100 height 17
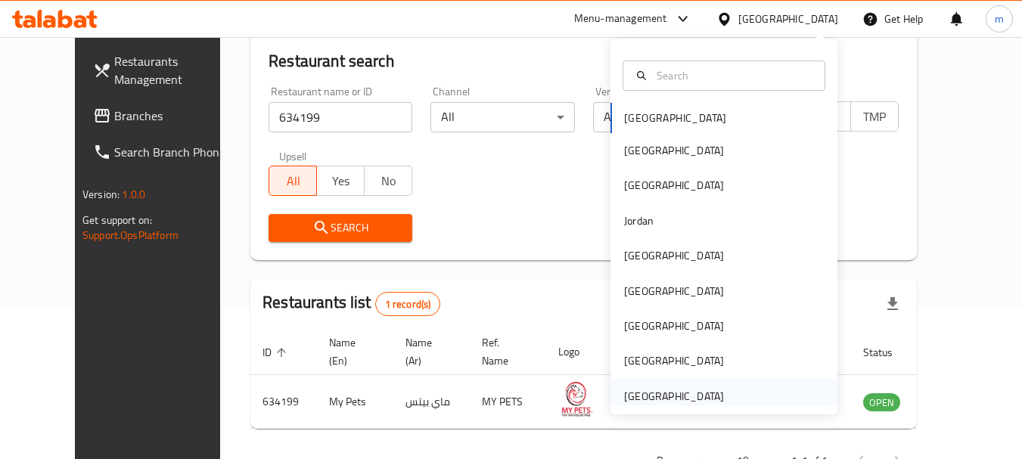
click at [632, 396] on div "[GEOGRAPHIC_DATA]" at bounding box center [674, 396] width 100 height 17
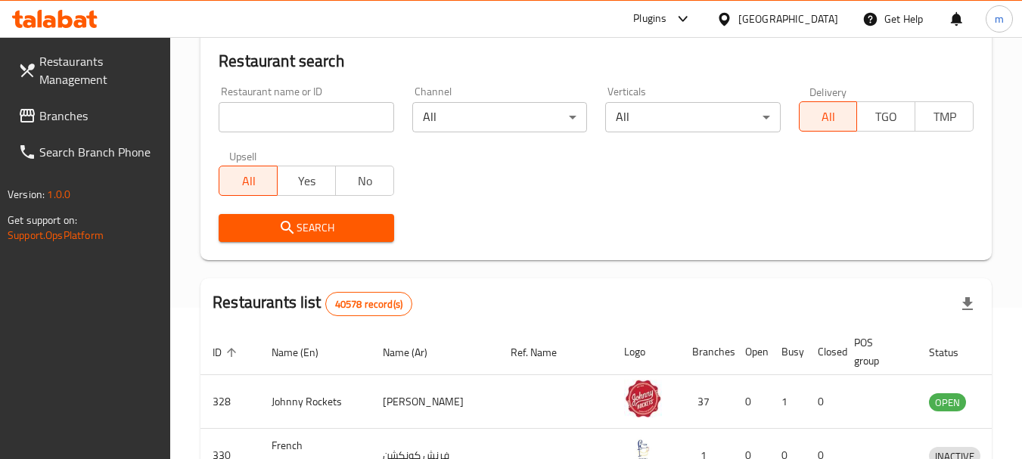
click at [56, 114] on span "Branches" at bounding box center [98, 116] width 119 height 18
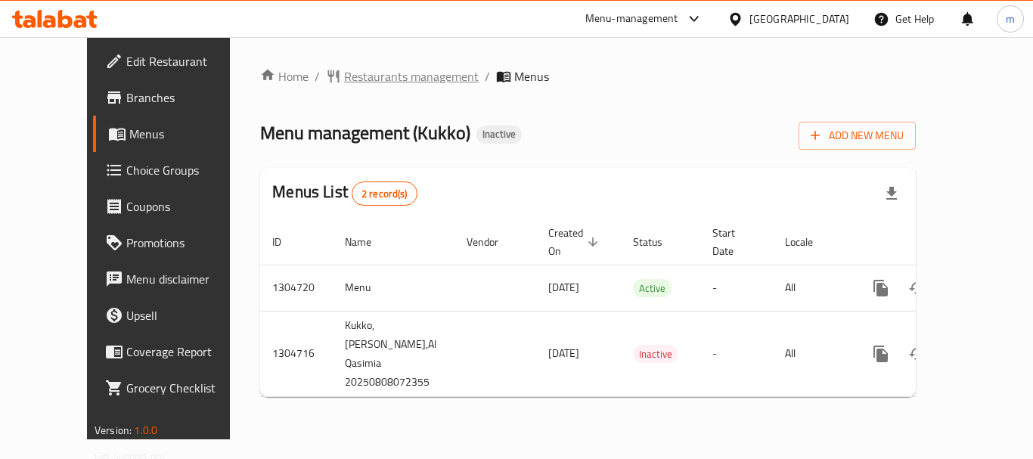
click at [344, 73] on span "Restaurants management" at bounding box center [411, 76] width 135 height 18
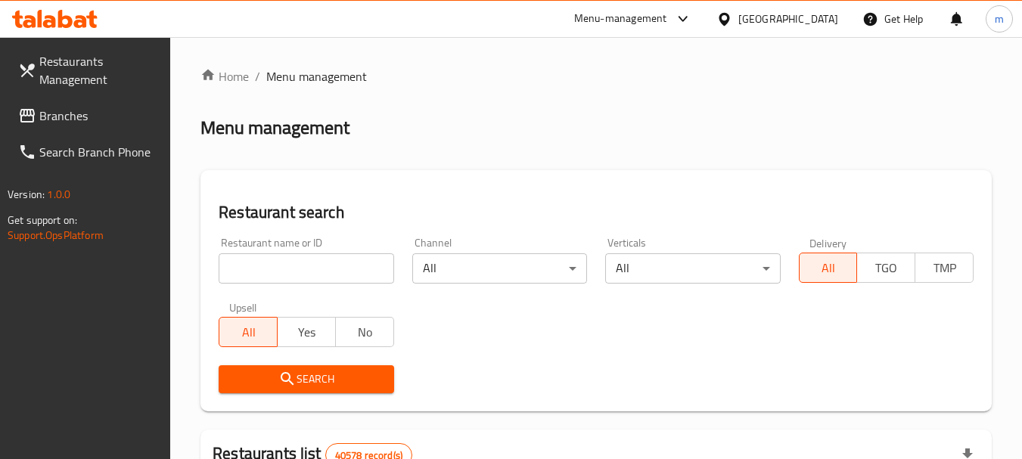
click at [276, 262] on input "search" at bounding box center [306, 268] width 175 height 30
paste input "703377"
type input "703377"
click at [290, 381] on icon "submit" at bounding box center [287, 378] width 13 height 13
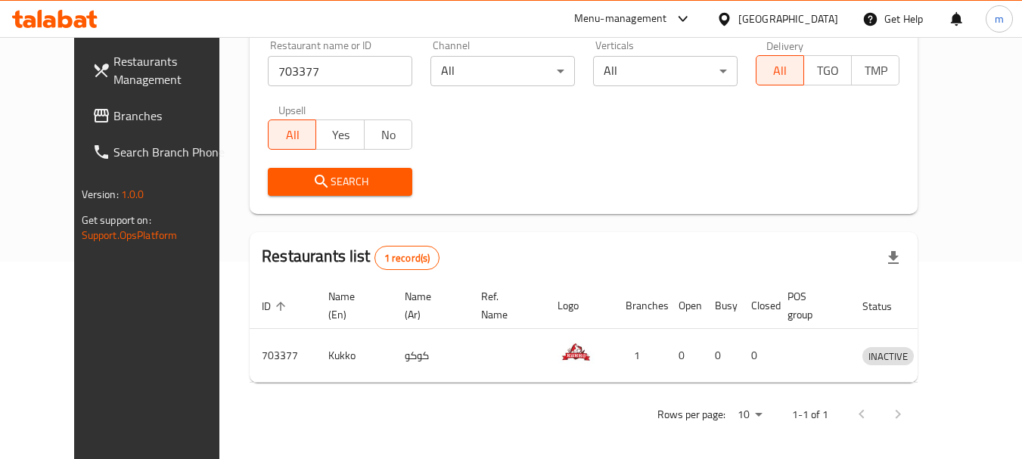
scroll to position [203, 0]
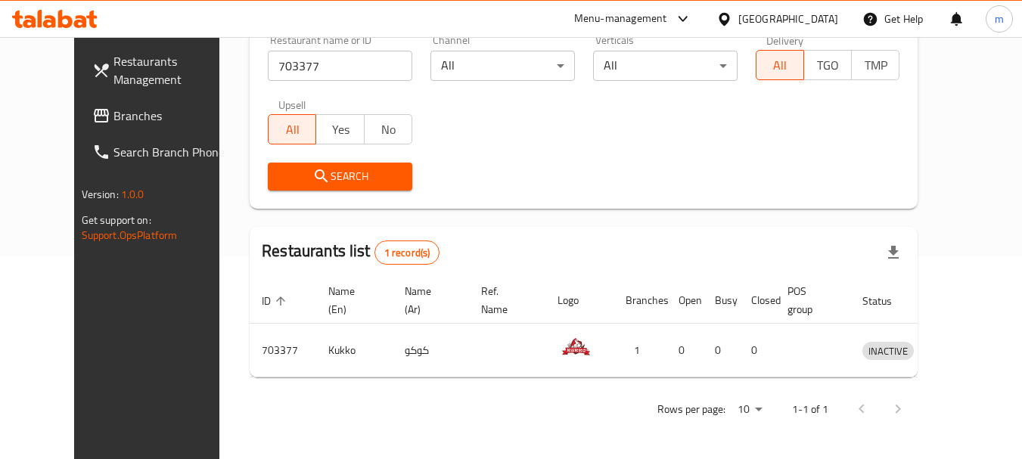
click at [753, 14] on div "[GEOGRAPHIC_DATA]" at bounding box center [788, 19] width 100 height 17
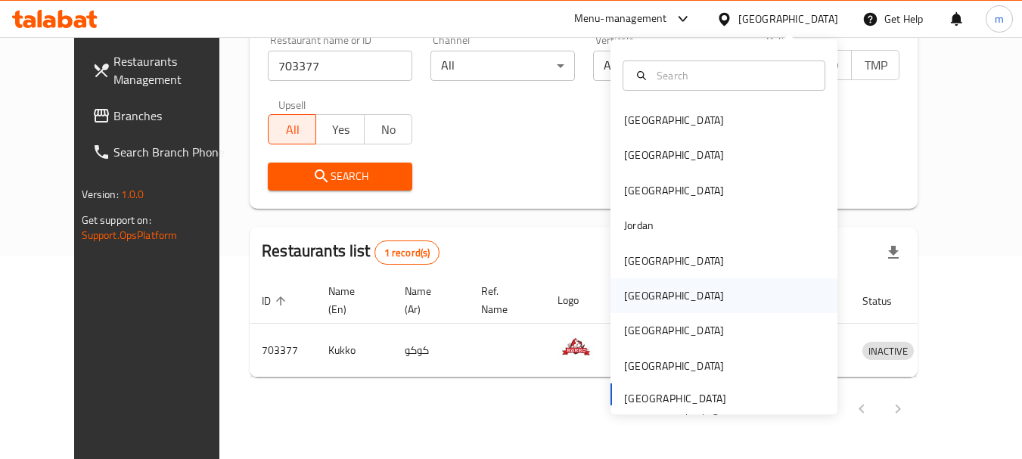
drag, startPoint x: 631, startPoint y: 299, endPoint x: 622, endPoint y: 296, distance: 8.6
click at [624, 296] on div "[GEOGRAPHIC_DATA]" at bounding box center [674, 295] width 100 height 17
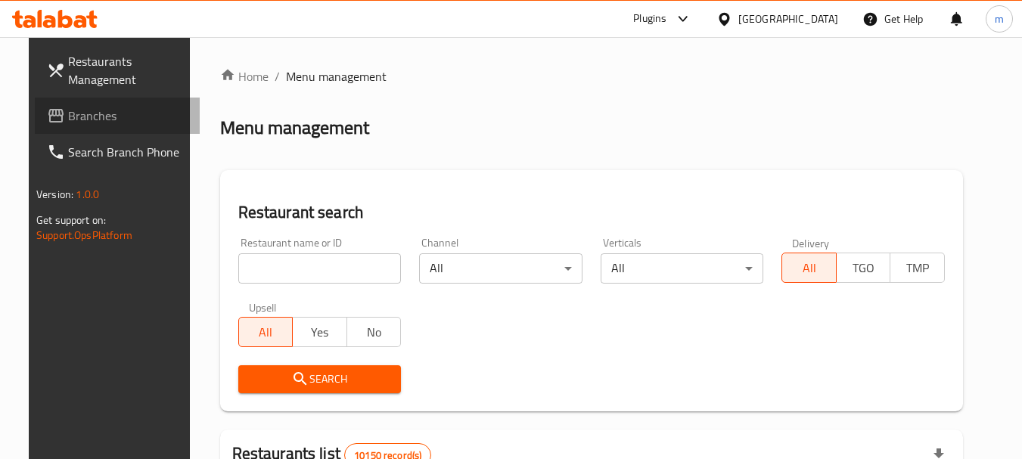
click at [68, 110] on span "Branches" at bounding box center [127, 116] width 119 height 18
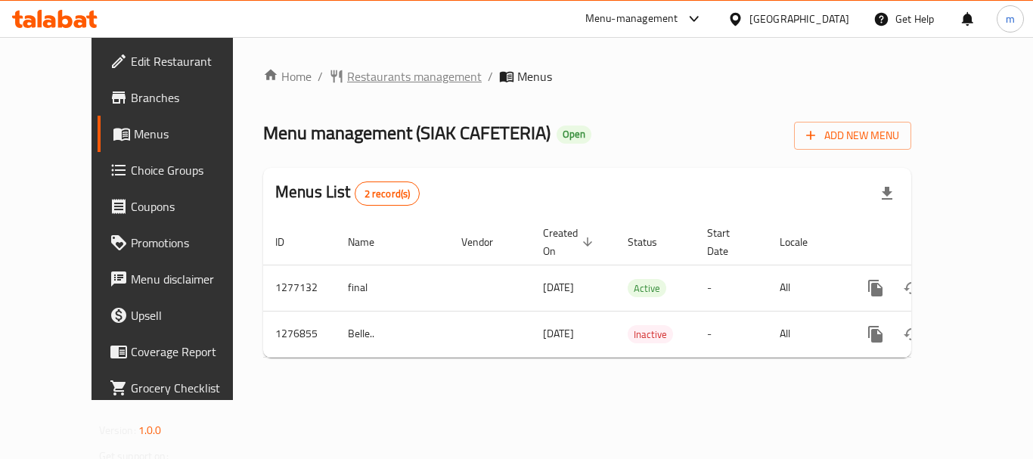
click at [359, 74] on span "Restaurants management" at bounding box center [414, 76] width 135 height 18
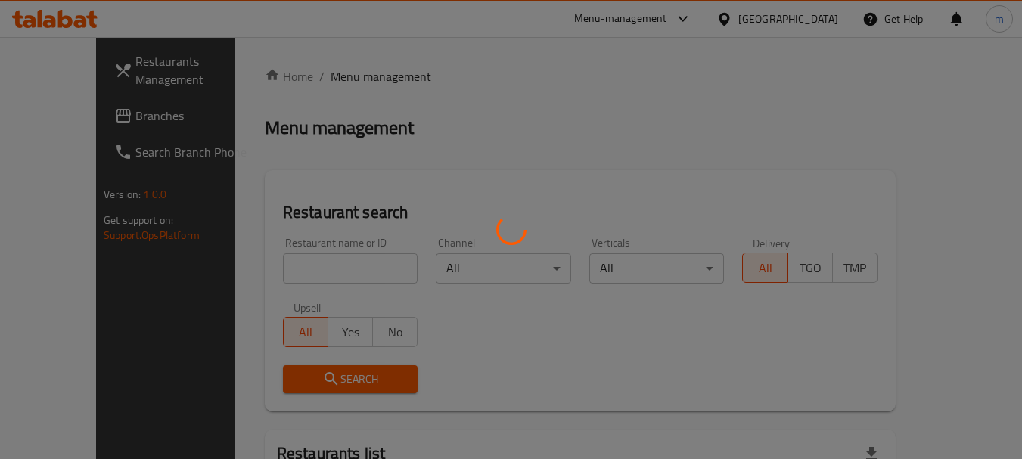
drag, startPoint x: 359, startPoint y: 74, endPoint x: 334, endPoint y: 78, distance: 25.2
click at [334, 78] on div at bounding box center [511, 229] width 1022 height 459
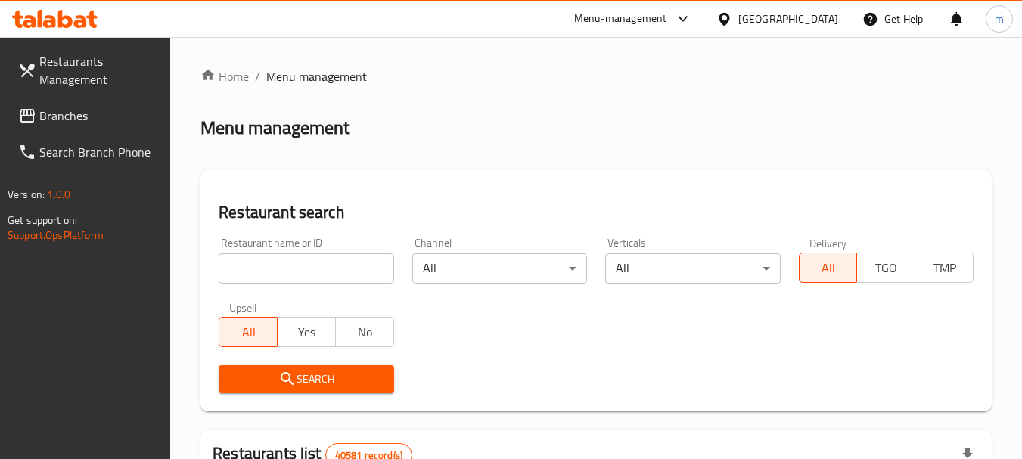
click at [334, 78] on span "Menu management" at bounding box center [316, 76] width 101 height 18
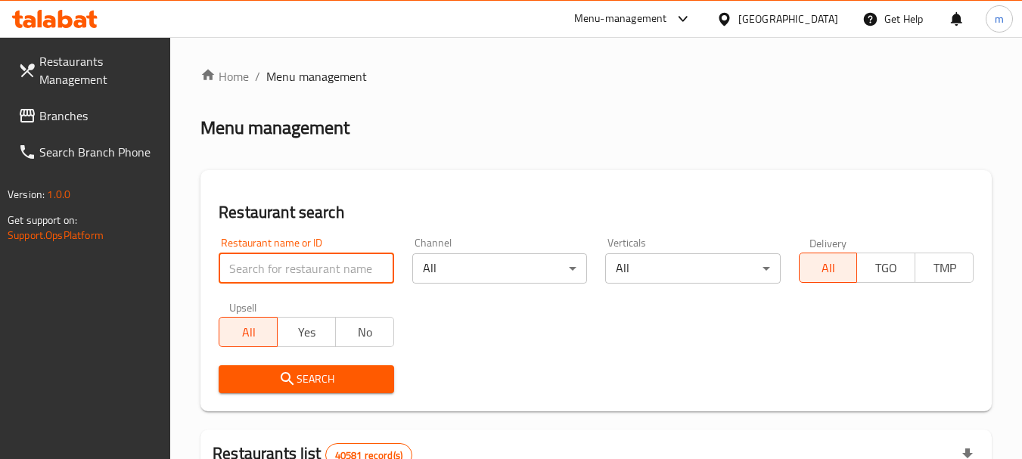
click at [261, 266] on input "search" at bounding box center [306, 268] width 175 height 30
paste input "692169"
type input "692169"
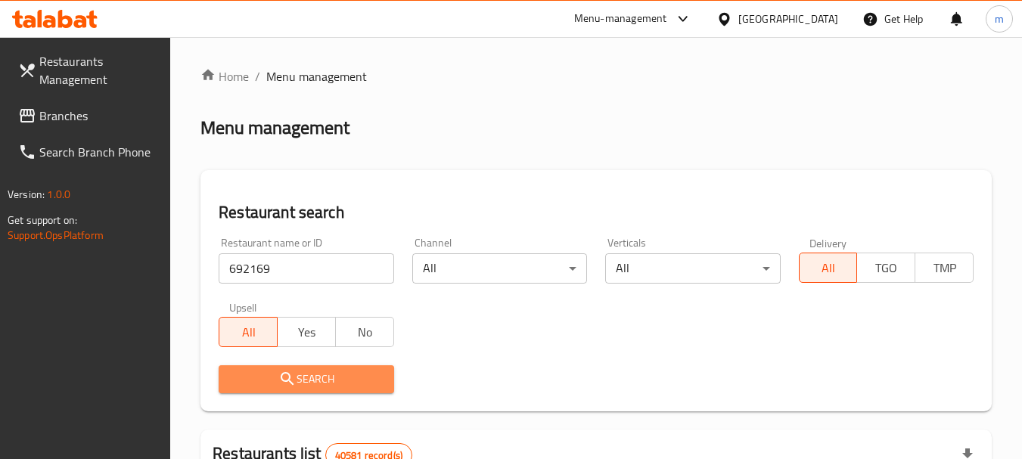
click at [319, 378] on span "Search" at bounding box center [306, 379] width 151 height 19
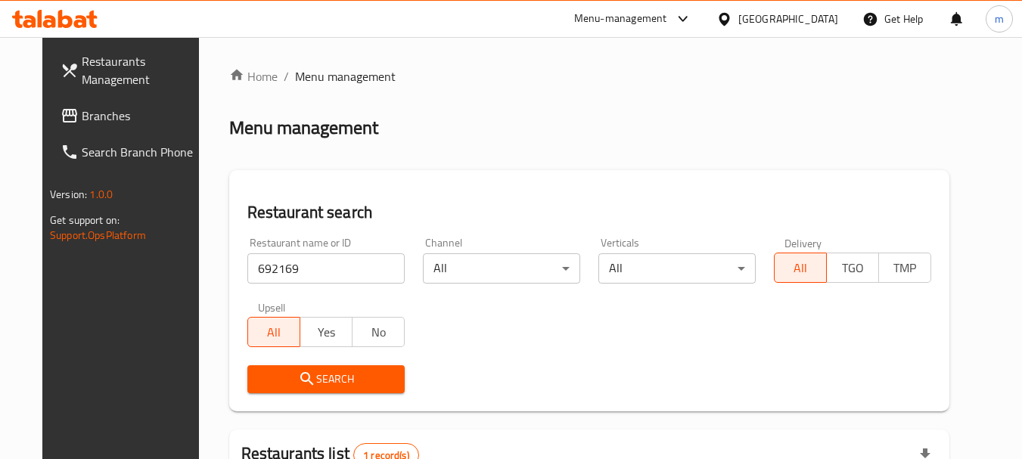
click at [82, 116] on span "Branches" at bounding box center [141, 116] width 119 height 18
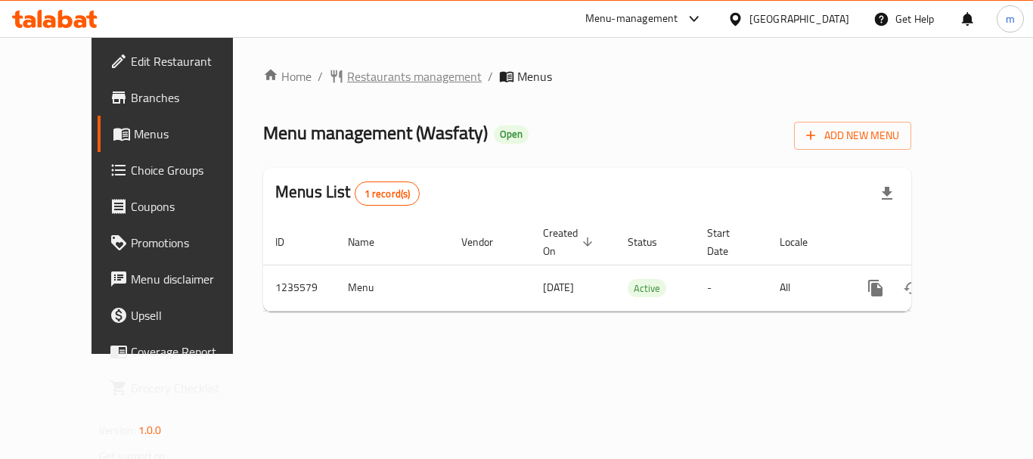
click at [347, 69] on span "Restaurants management" at bounding box center [414, 76] width 135 height 18
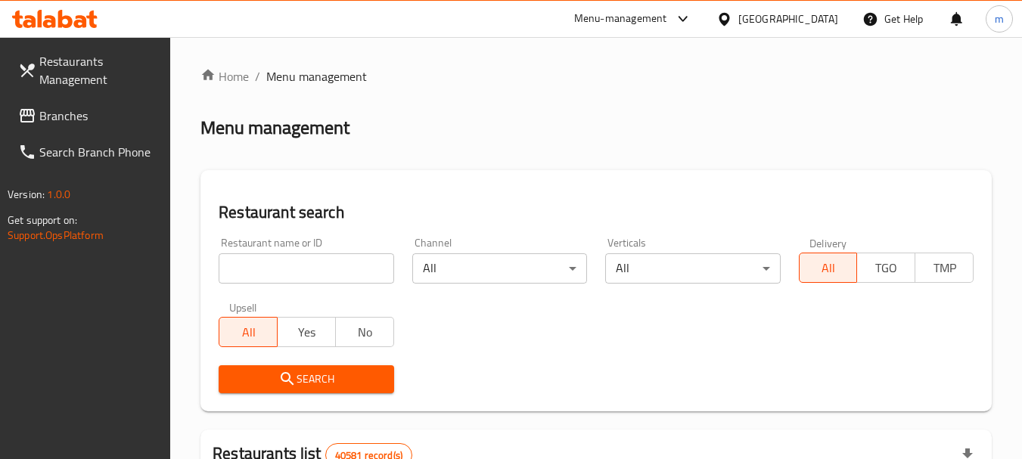
click at [324, 259] on input "search" at bounding box center [306, 268] width 175 height 30
paste input "678776"
type input "678776"
click at [326, 370] on span "Search" at bounding box center [306, 379] width 151 height 19
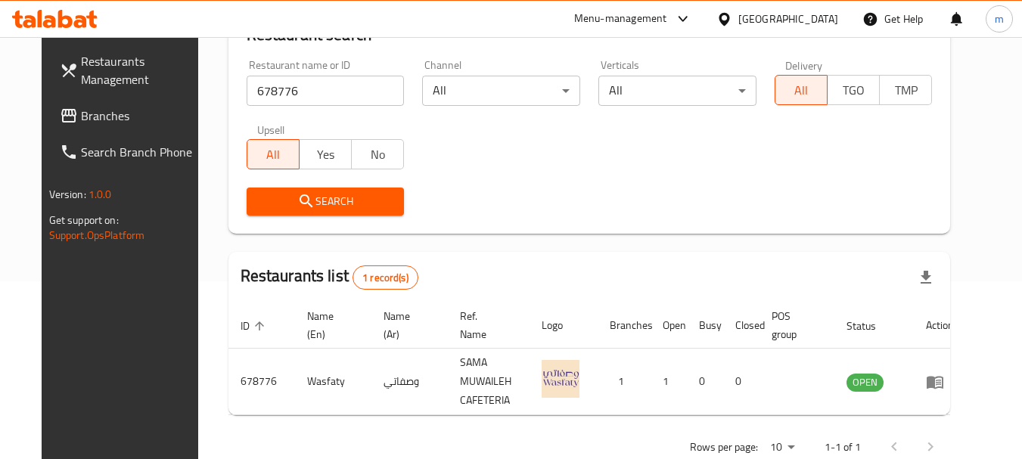
scroll to position [197, 0]
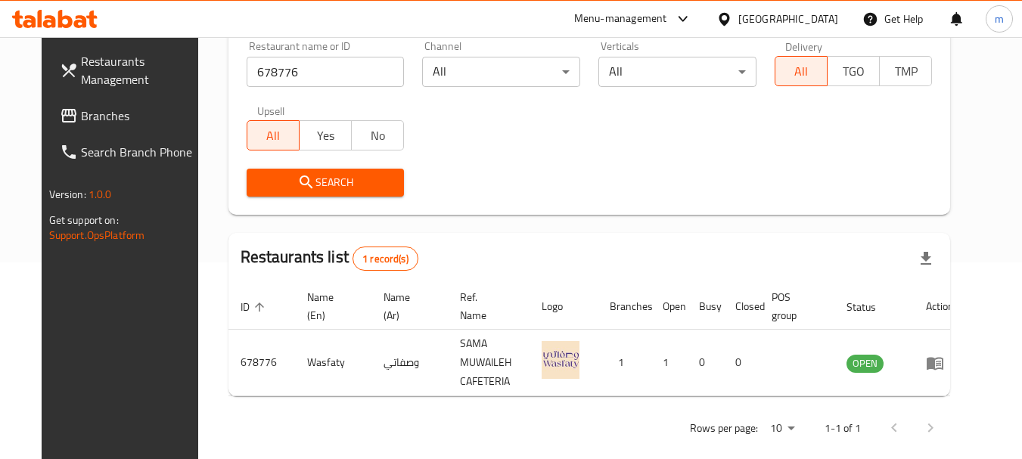
click at [784, 21] on div "[GEOGRAPHIC_DATA]" at bounding box center [788, 19] width 100 height 17
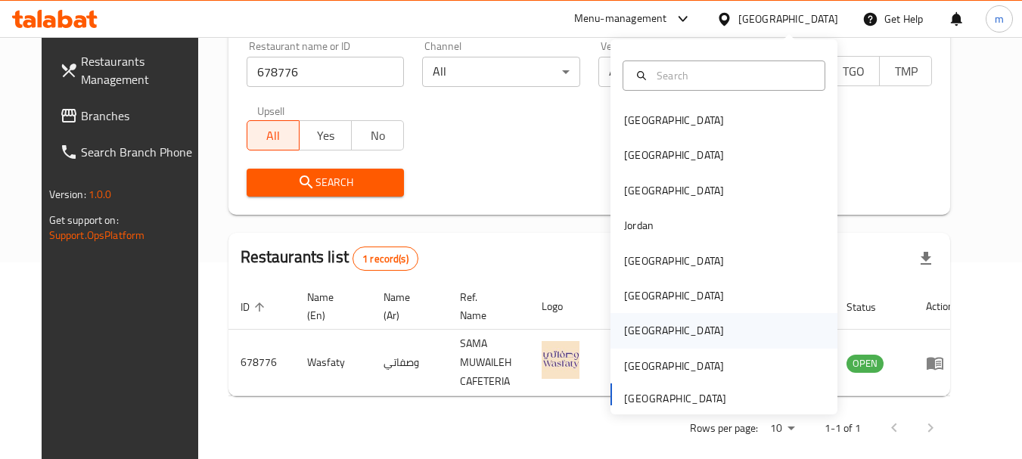
click at [638, 325] on div "[GEOGRAPHIC_DATA]" at bounding box center [674, 330] width 100 height 17
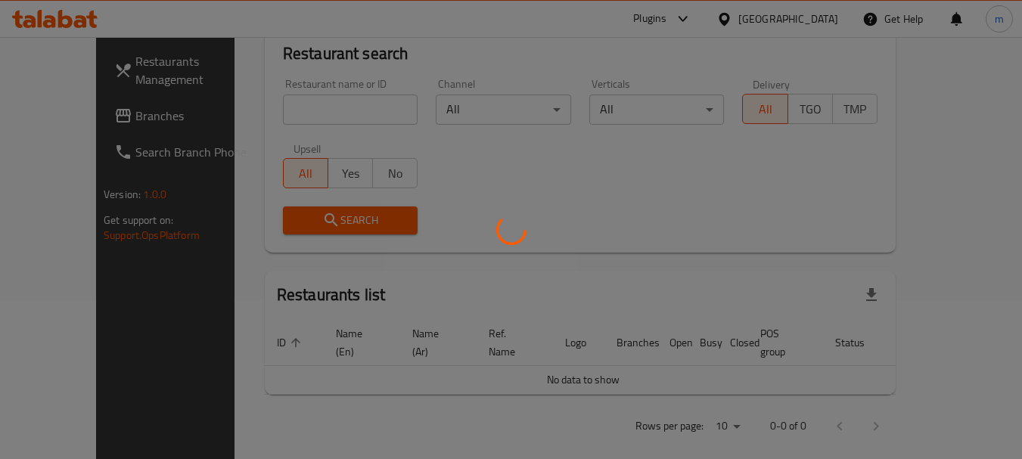
scroll to position [197, 0]
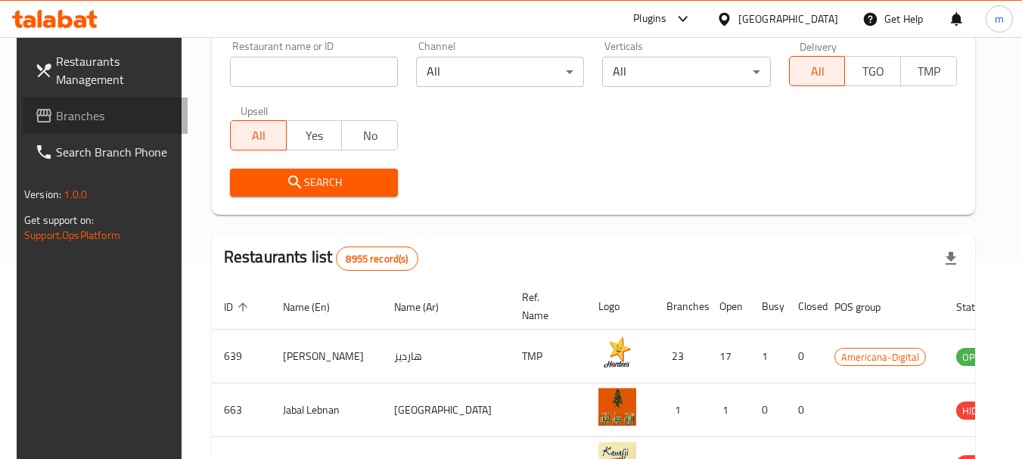
click at [56, 120] on span "Branches" at bounding box center [115, 116] width 119 height 18
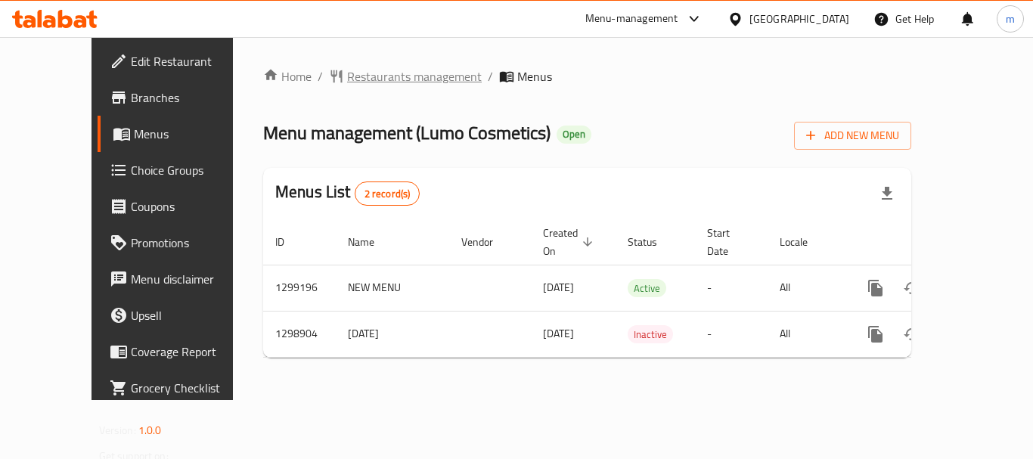
click at [359, 70] on span "Restaurants management" at bounding box center [414, 76] width 135 height 18
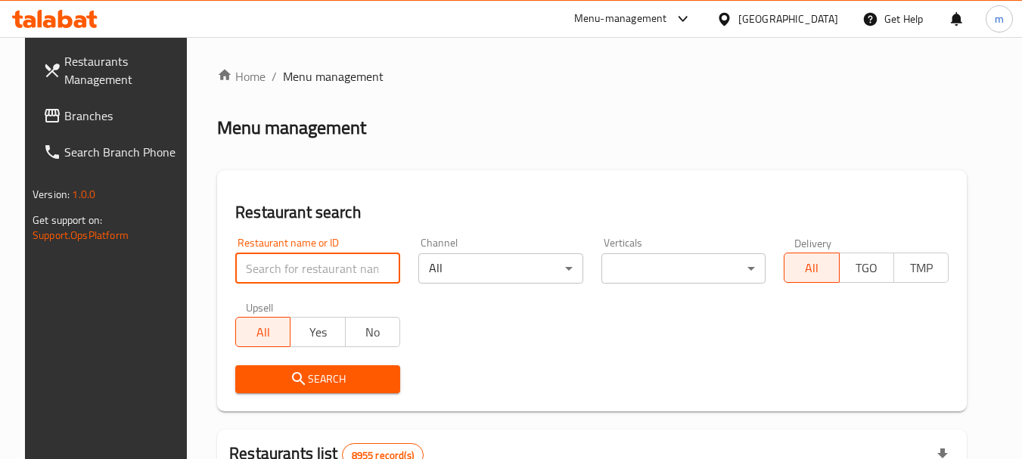
click at [292, 276] on input "search" at bounding box center [317, 268] width 165 height 30
paste input "701112"
type input "701112"
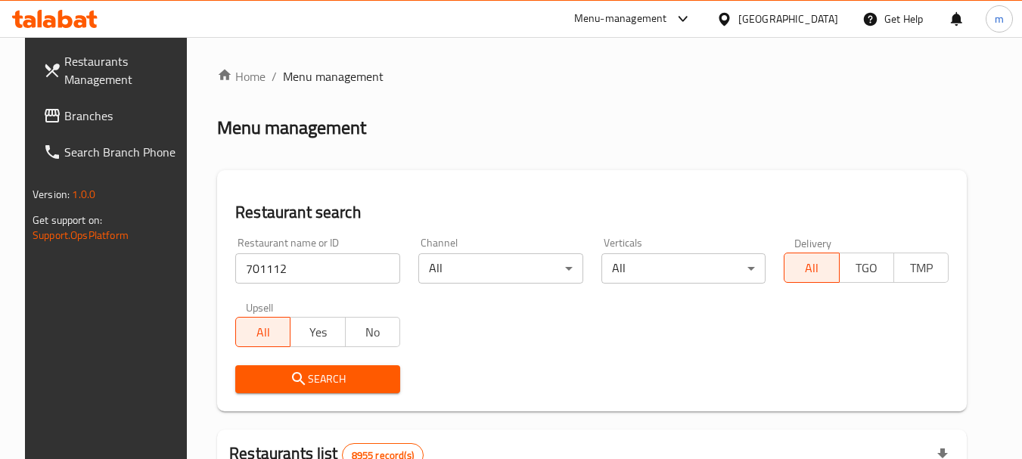
click at [318, 380] on span "Search" at bounding box center [317, 379] width 141 height 19
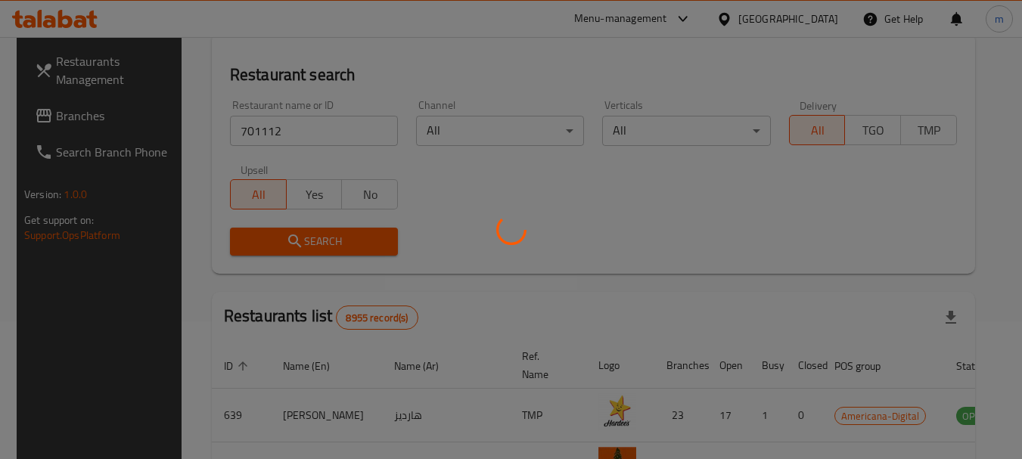
scroll to position [151, 0]
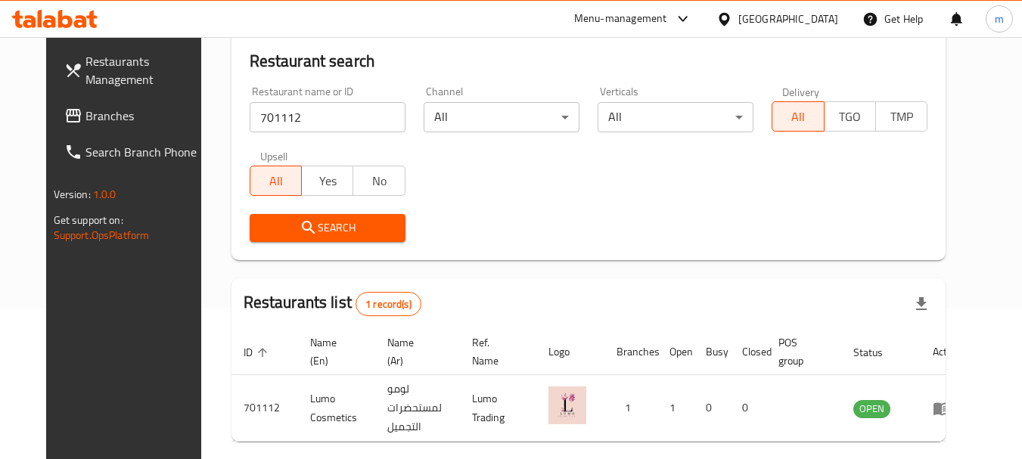
click at [818, 14] on div "Qatar" at bounding box center [788, 19] width 100 height 17
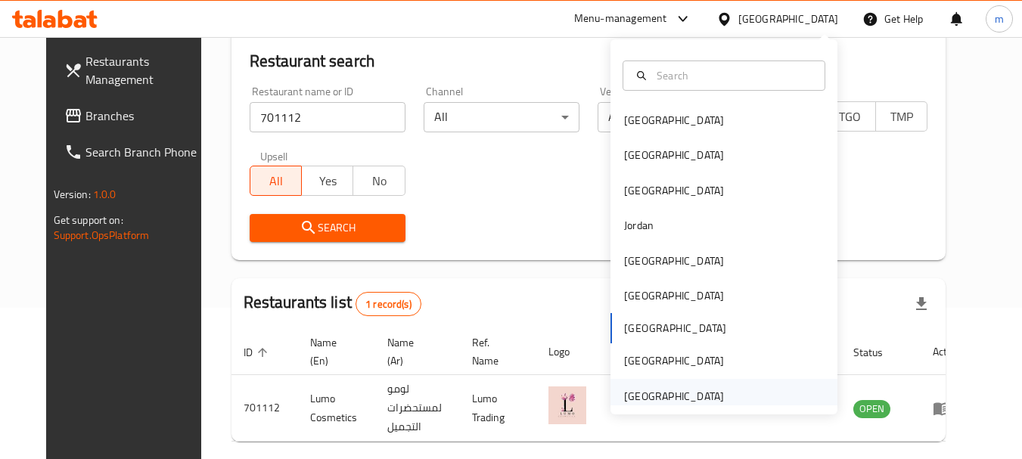
click at [663, 396] on div "[GEOGRAPHIC_DATA]" at bounding box center [674, 396] width 100 height 17
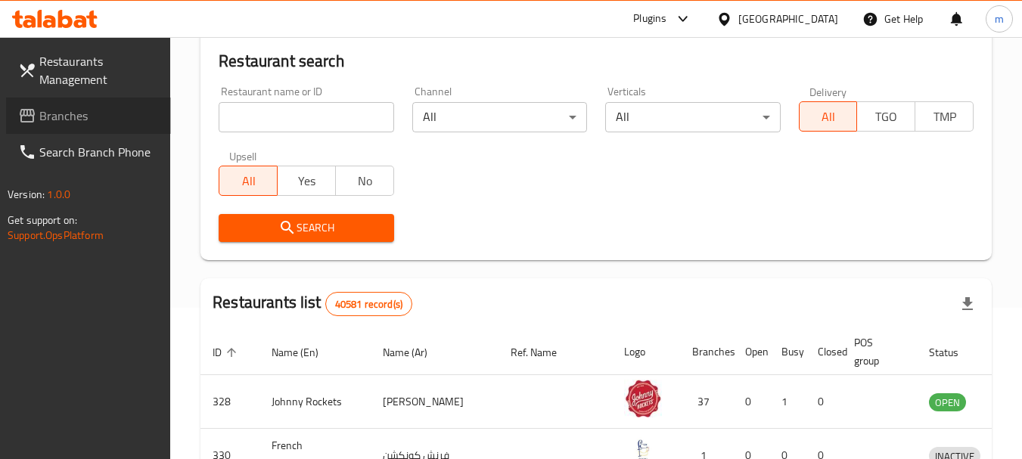
click at [58, 116] on span "Branches" at bounding box center [98, 116] width 119 height 18
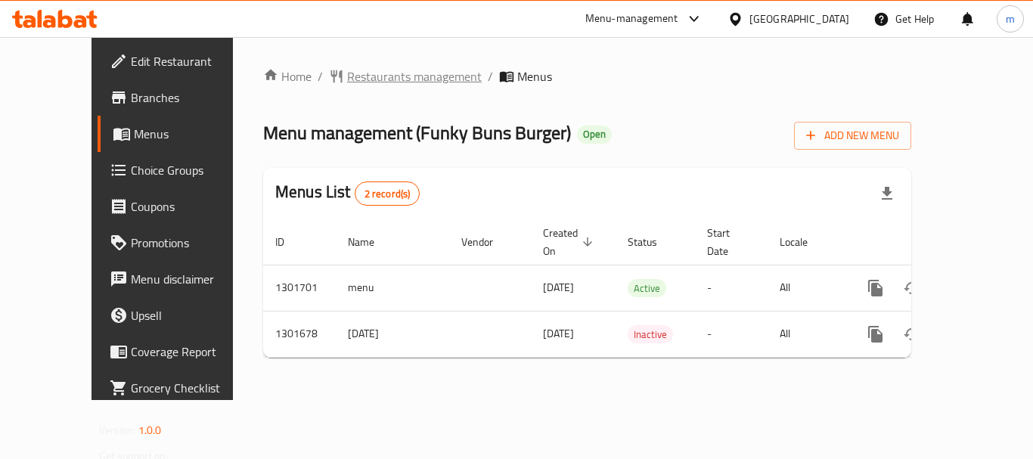
click at [349, 73] on span "Restaurants management" at bounding box center [414, 76] width 135 height 18
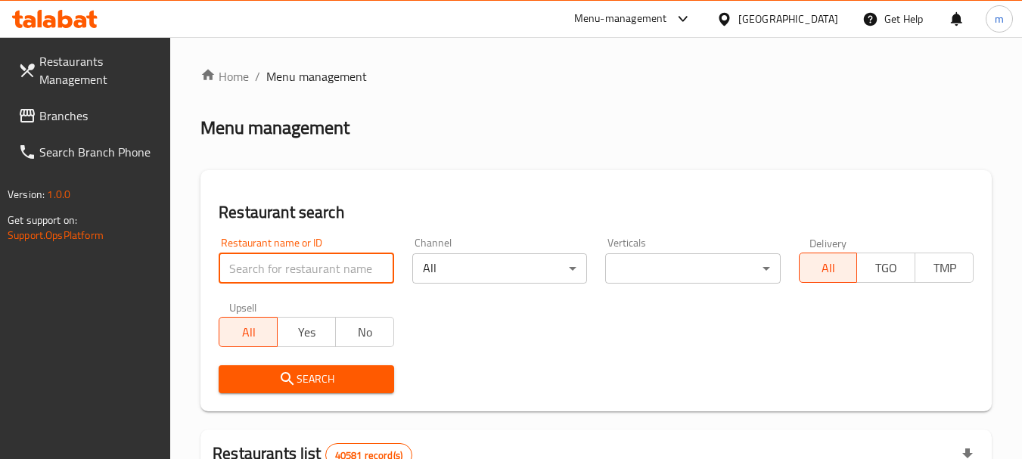
click at [269, 262] on input "search" at bounding box center [306, 268] width 175 height 30
paste input "702141"
type input "702141"
click at [331, 385] on span "Search" at bounding box center [306, 379] width 151 height 19
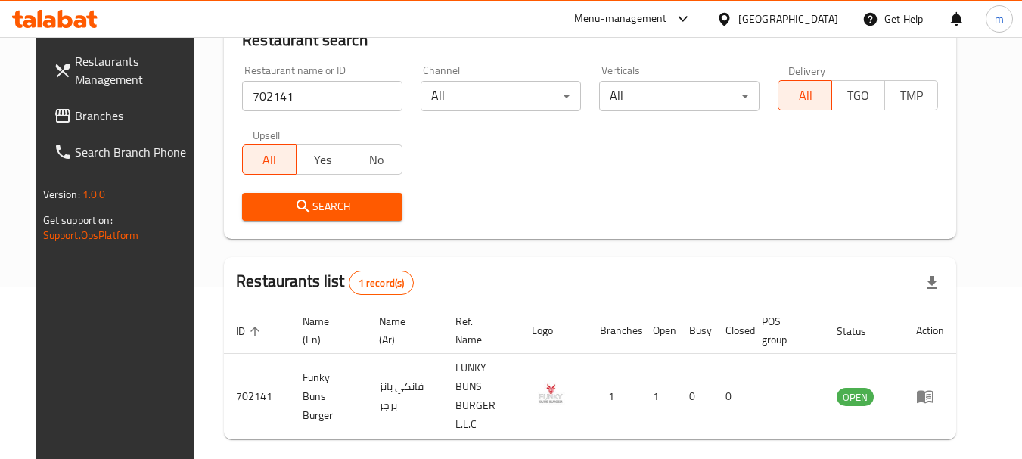
scroll to position [203, 0]
